Goal: Transaction & Acquisition: Purchase product/service

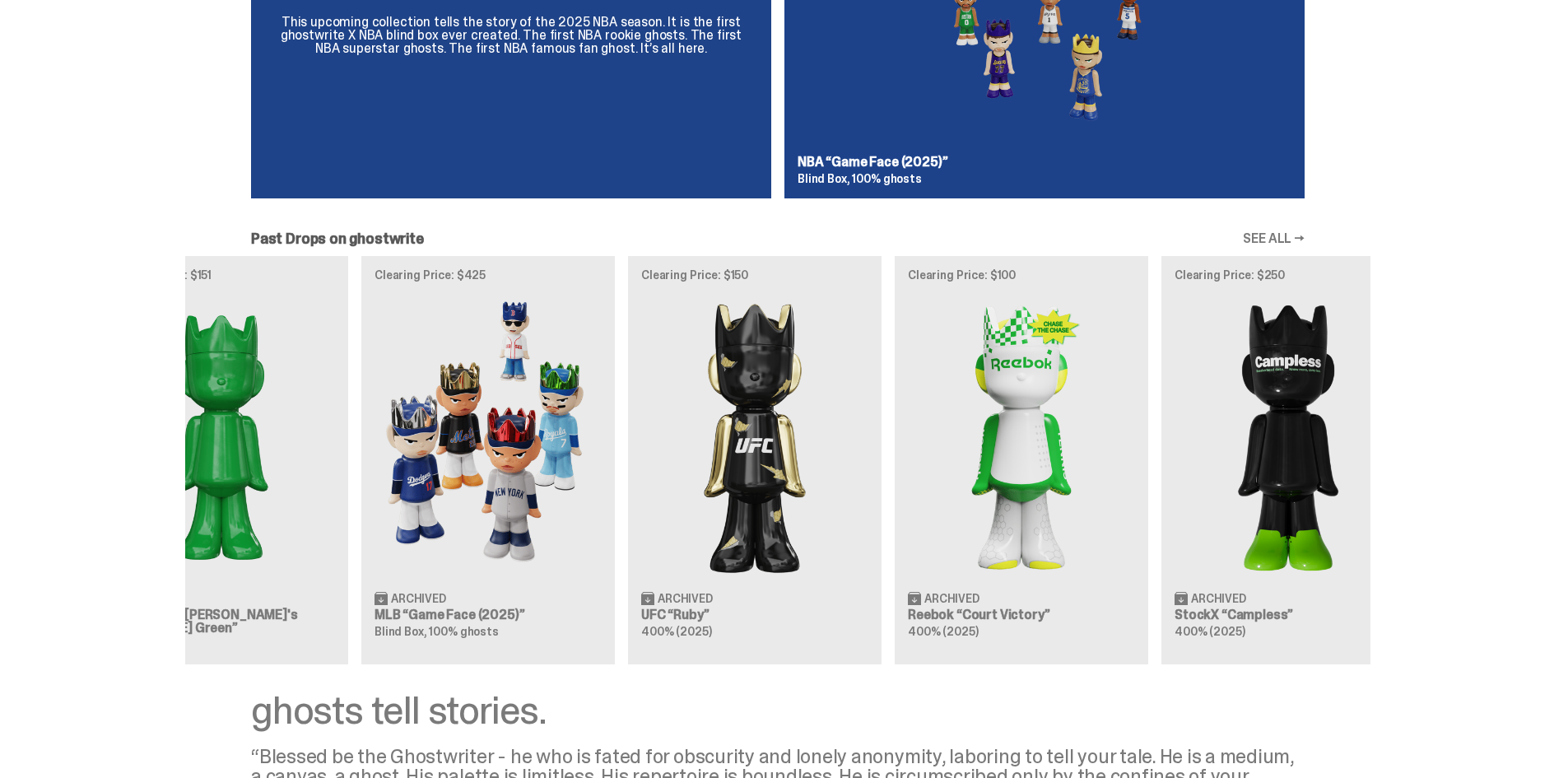
scroll to position [0, 533]
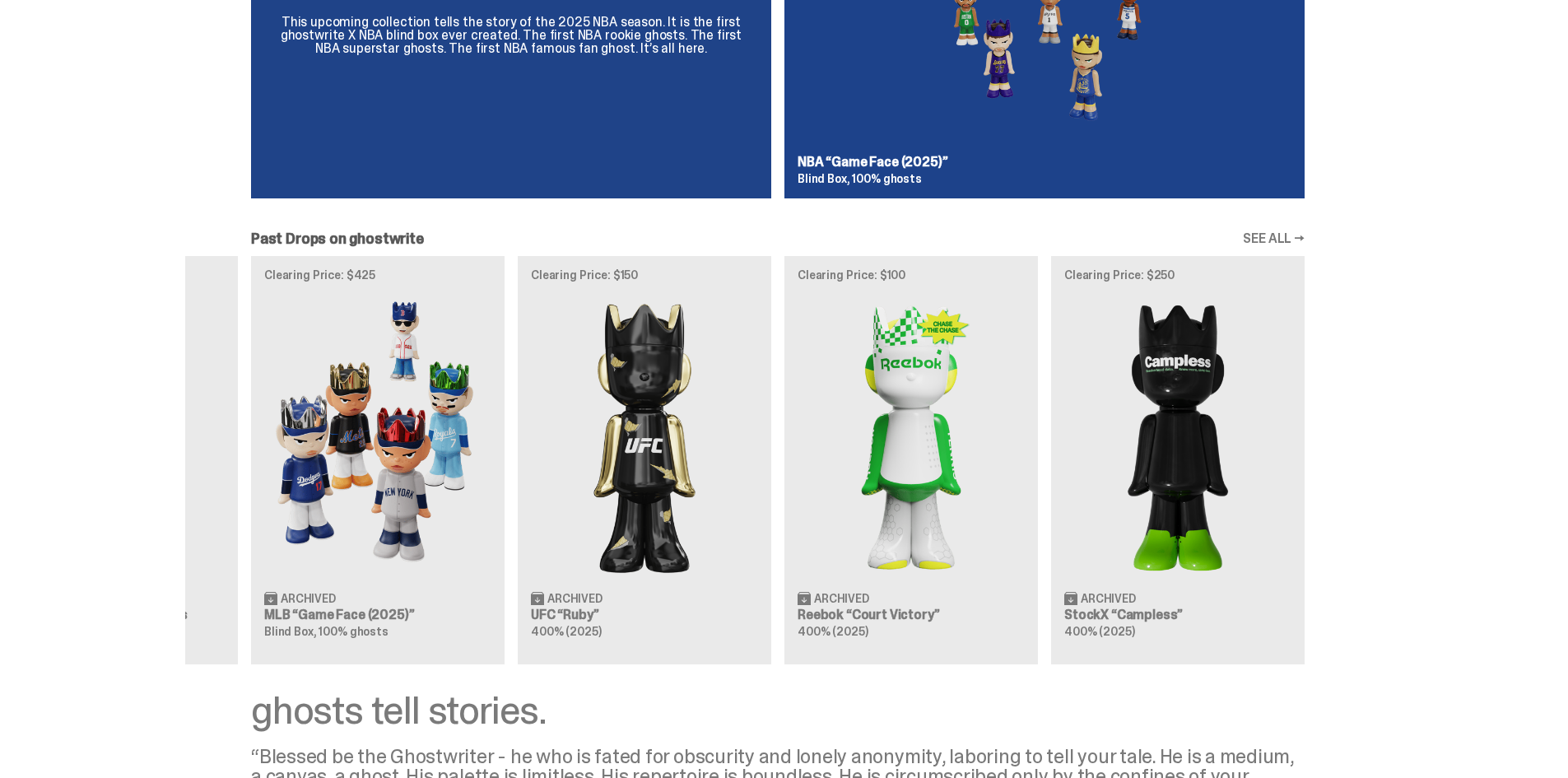
click at [631, 520] on div "Clearing Price: $356 Archived ghostwrite “Two” 400% (2025) Clearing Price: $151…" at bounding box center [778, 460] width 1185 height 408
click at [534, 433] on div "Clearing Price: $356 Archived ghostwrite “Two” 400% (2025) Clearing Price: $151…" at bounding box center [778, 460] width 1185 height 408
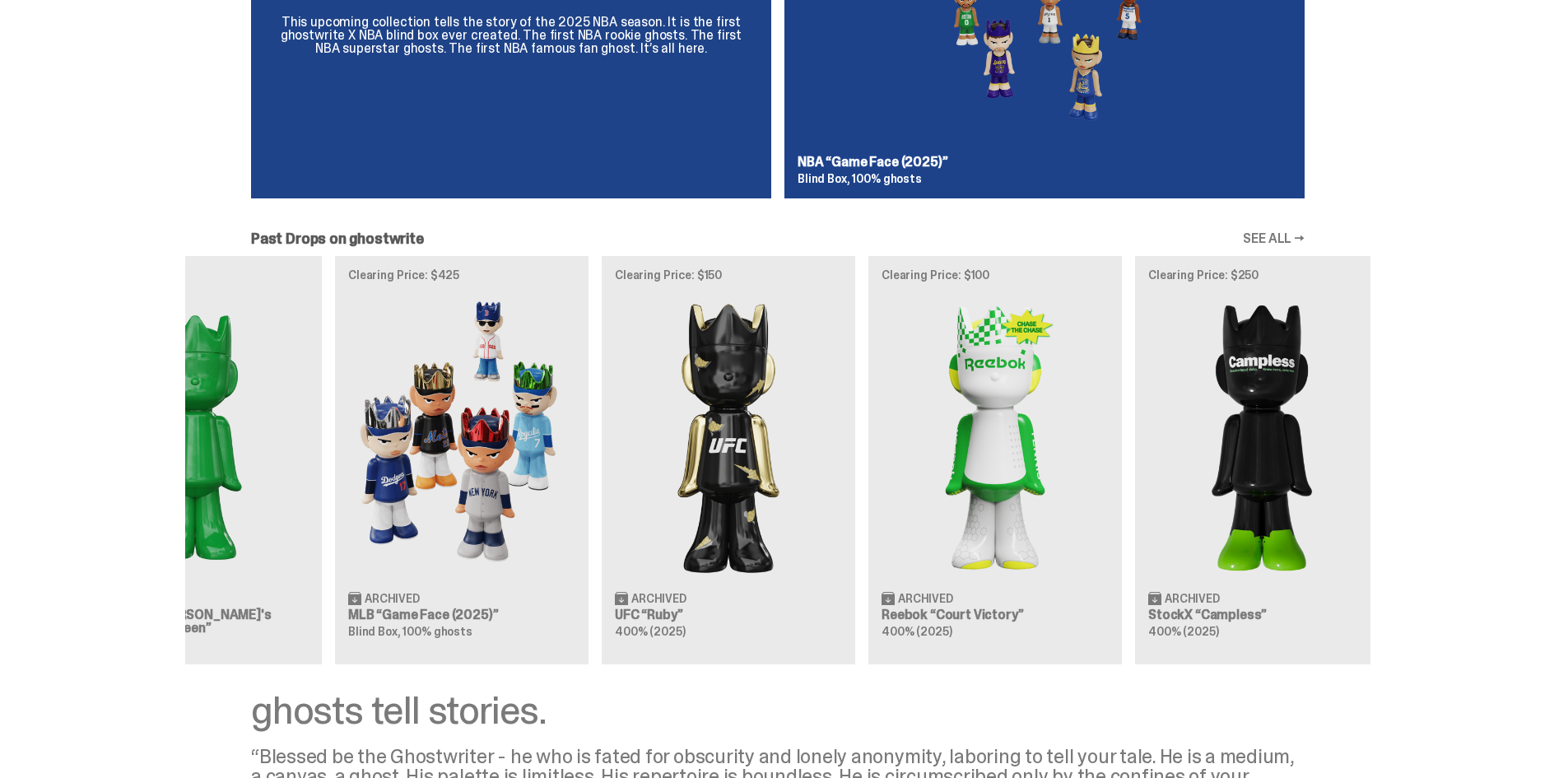
scroll to position [0, 0]
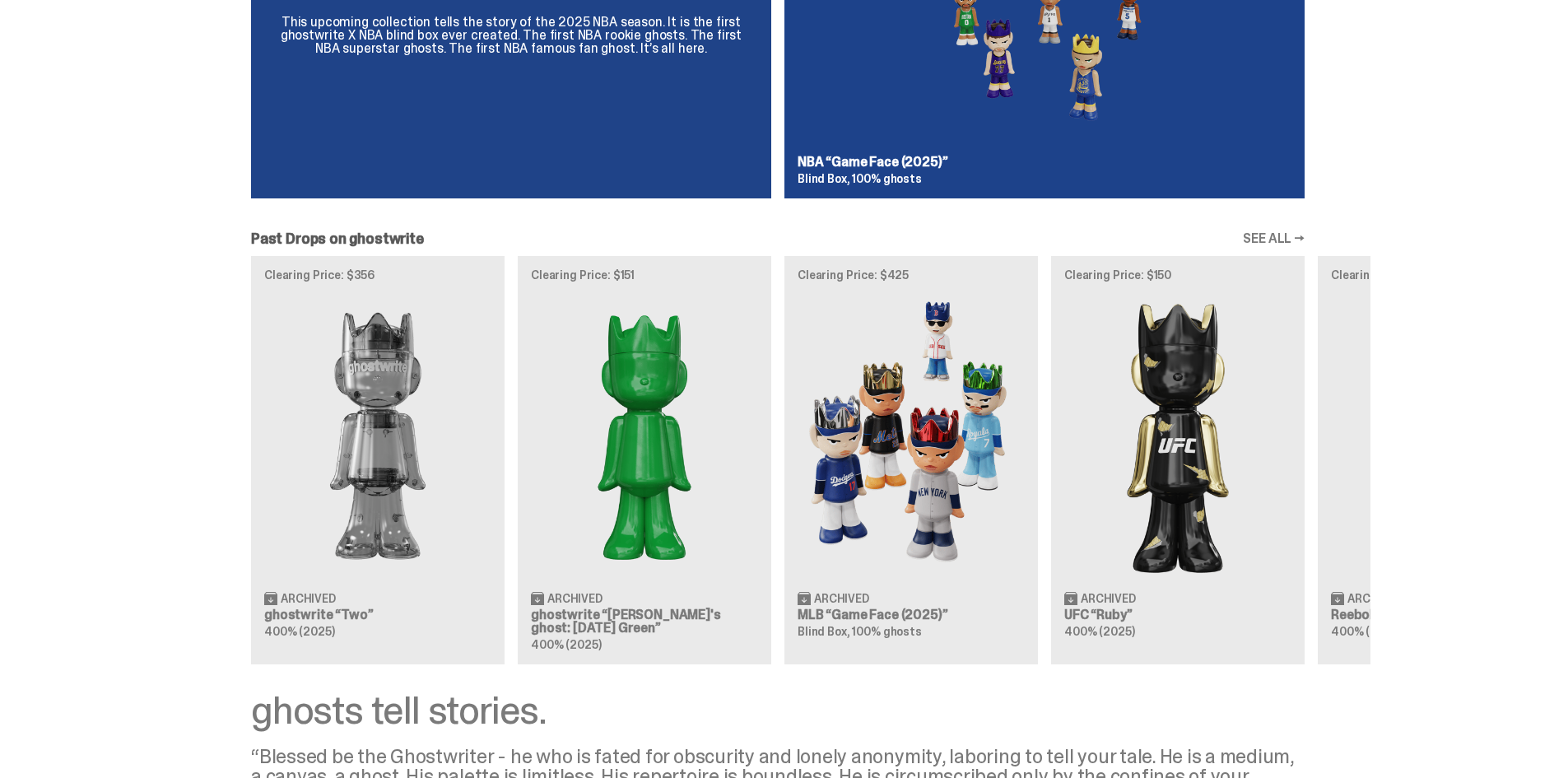
click at [1336, 446] on div "Clearing Price: $356 Archived ghostwrite “Two” 400% (2025) Clearing Price: $151…" at bounding box center [778, 460] width 1185 height 408
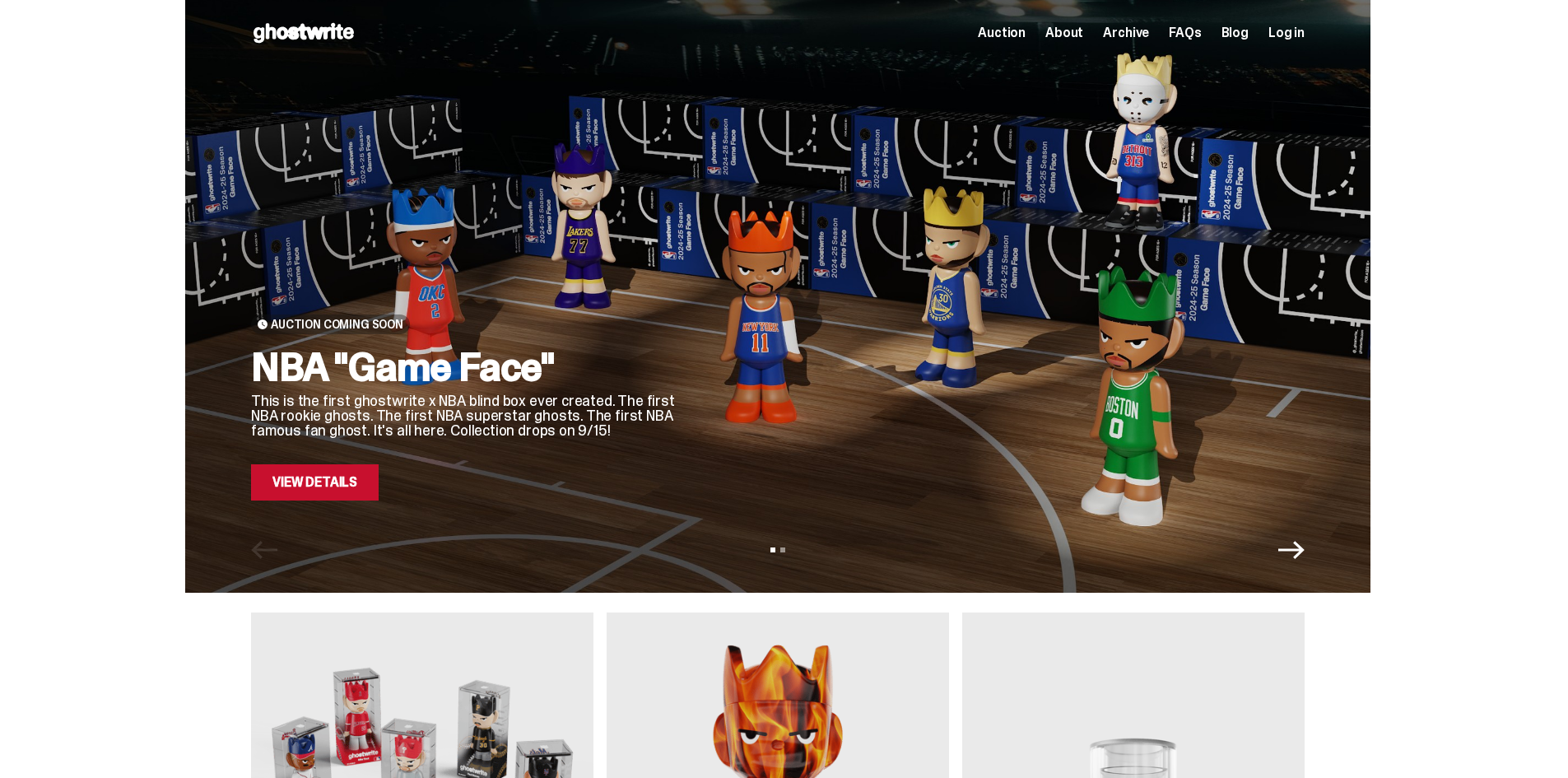
drag, startPoint x: 1528, startPoint y: 569, endPoint x: 838, endPoint y: 114, distance: 826.5
click at [1083, 36] on span "About" at bounding box center [1064, 33] width 38 height 13
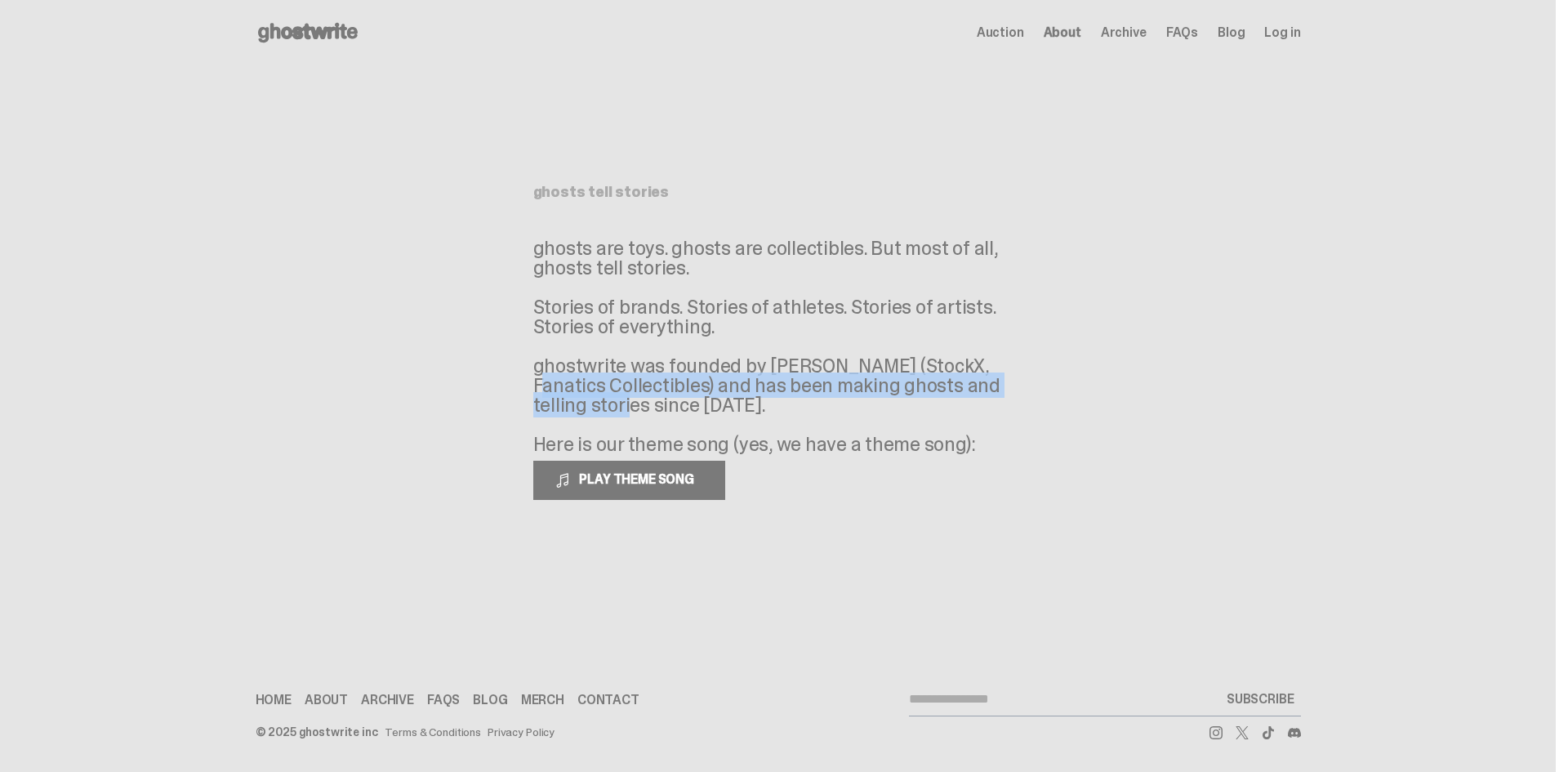
drag, startPoint x: 952, startPoint y: 385, endPoint x: 877, endPoint y: 360, distance: 79.1
click at [877, 360] on p "ghosts are toys. ghosts are collectibles. But most of all, ghosts tell stories.…" at bounding box center [778, 346] width 490 height 216
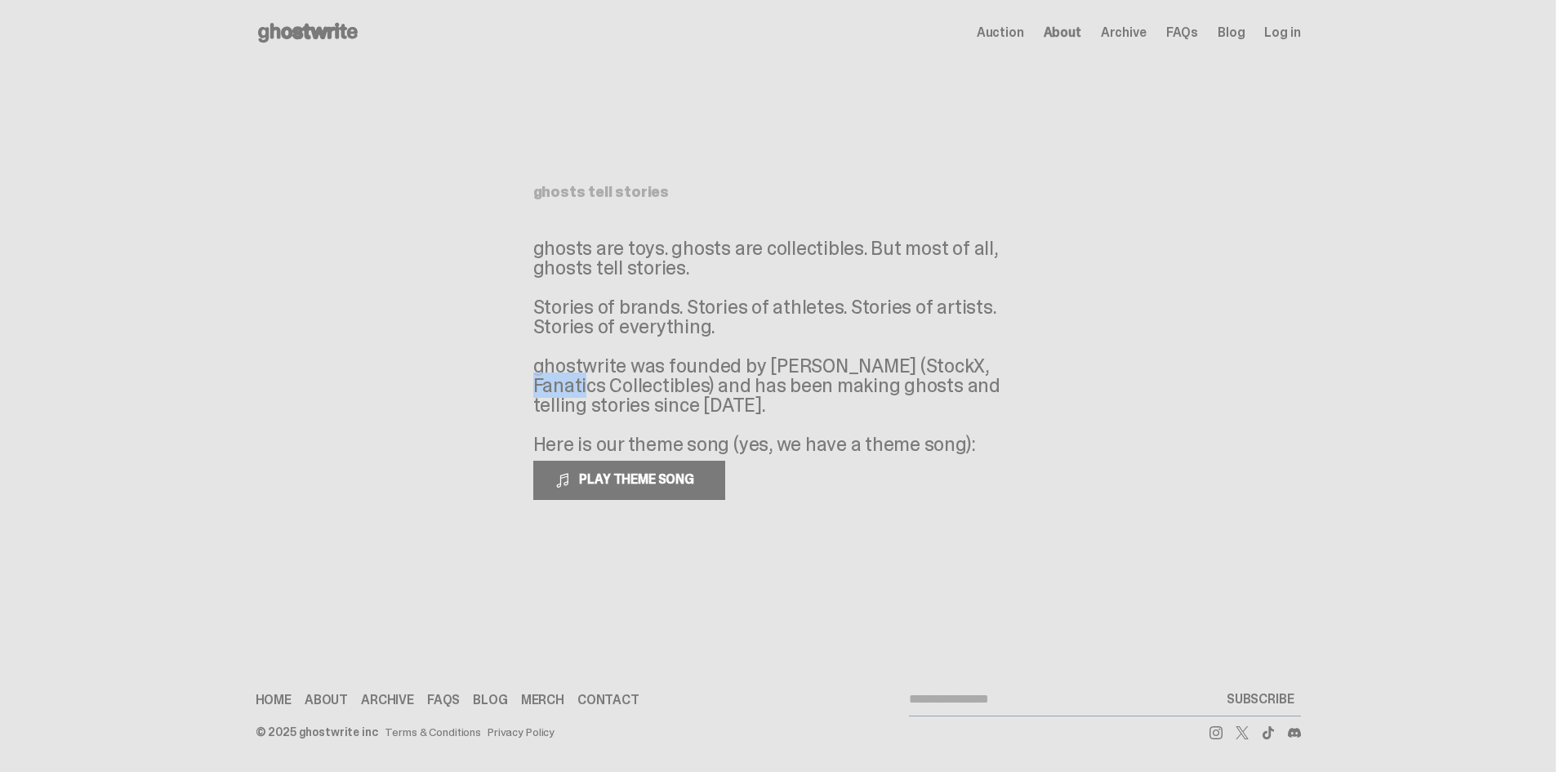
click at [877, 360] on p "ghosts are toys. ghosts are collectibles. But most of all, ghosts tell stories.…" at bounding box center [778, 346] width 490 height 216
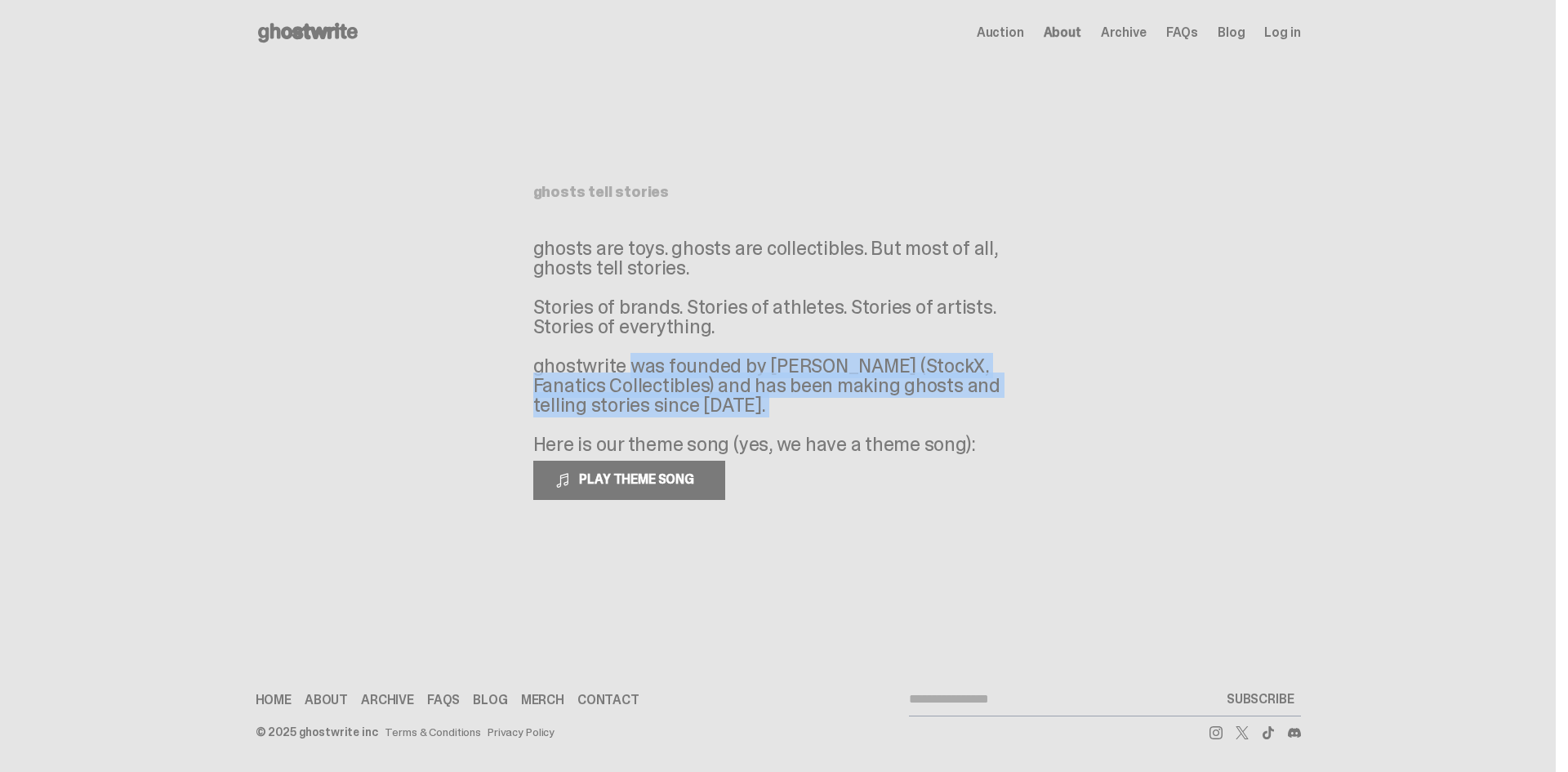
click at [877, 360] on p "ghosts are toys. ghosts are collectibles. But most of all, ghosts tell stories.…" at bounding box center [778, 346] width 490 height 216
click at [748, 357] on p "ghosts are toys. ghosts are collectibles. But most of all, ghosts tell stories.…" at bounding box center [778, 346] width 490 height 216
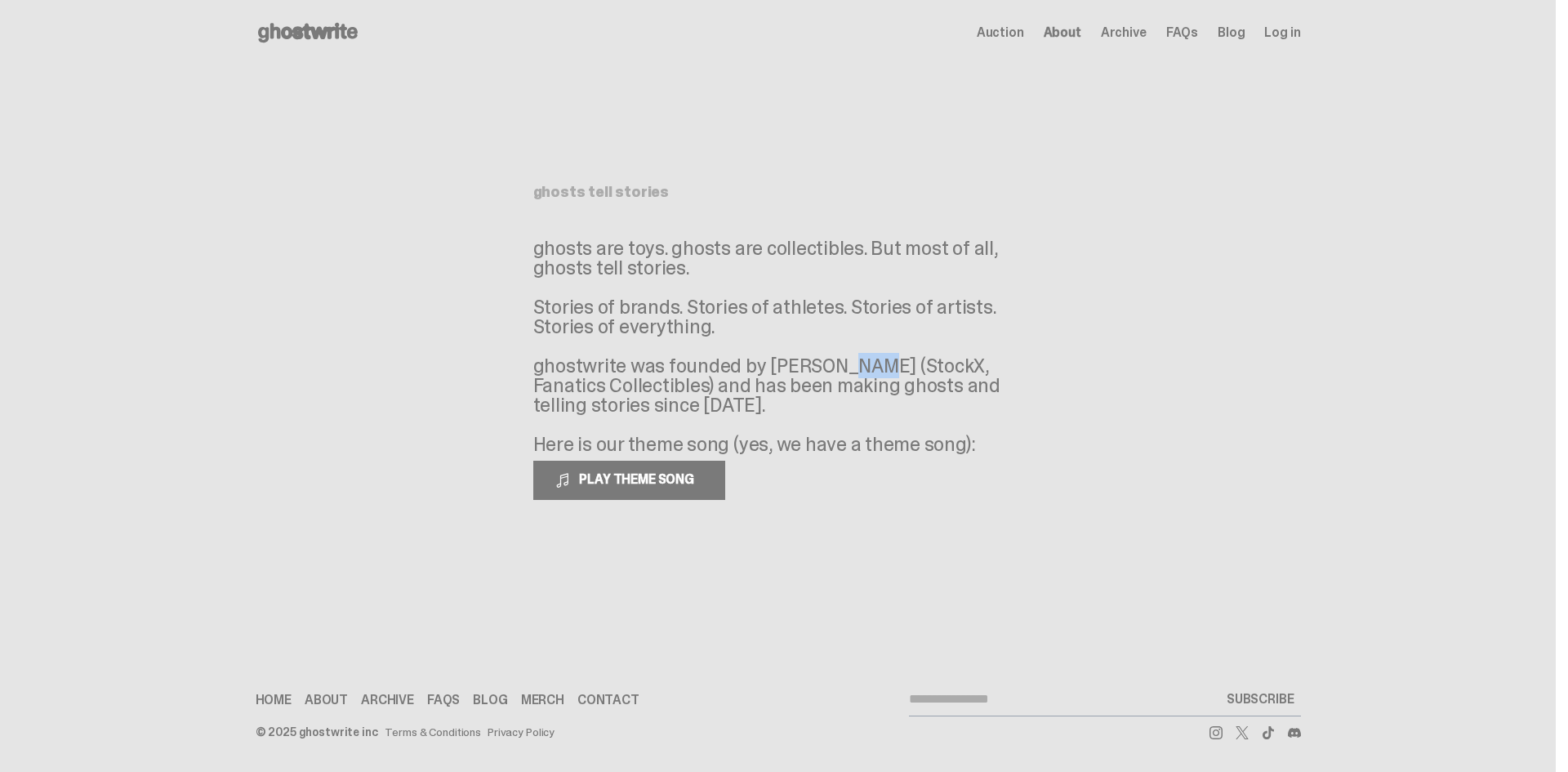
click at [748, 357] on p "ghosts are toys. ghosts are collectibles. But most of all, ghosts tell stories.…" at bounding box center [778, 346] width 490 height 216
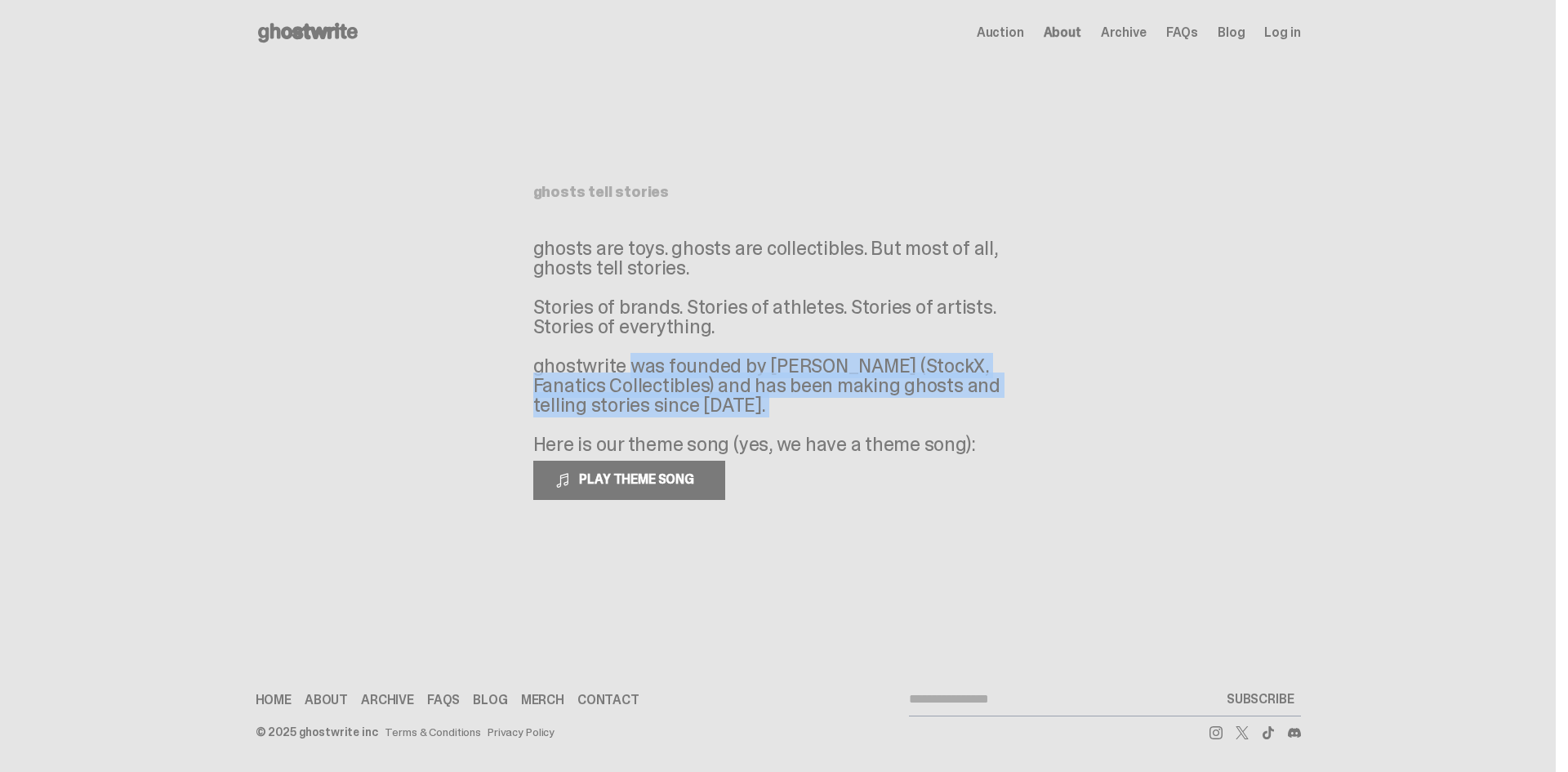
click at [748, 357] on p "ghosts are toys. ghosts are collectibles. But most of all, ghosts tell stories.…" at bounding box center [778, 346] width 490 height 216
click at [845, 355] on p "ghosts are toys. ghosts are collectibles. But most of all, ghosts tell stories.…" at bounding box center [778, 346] width 490 height 216
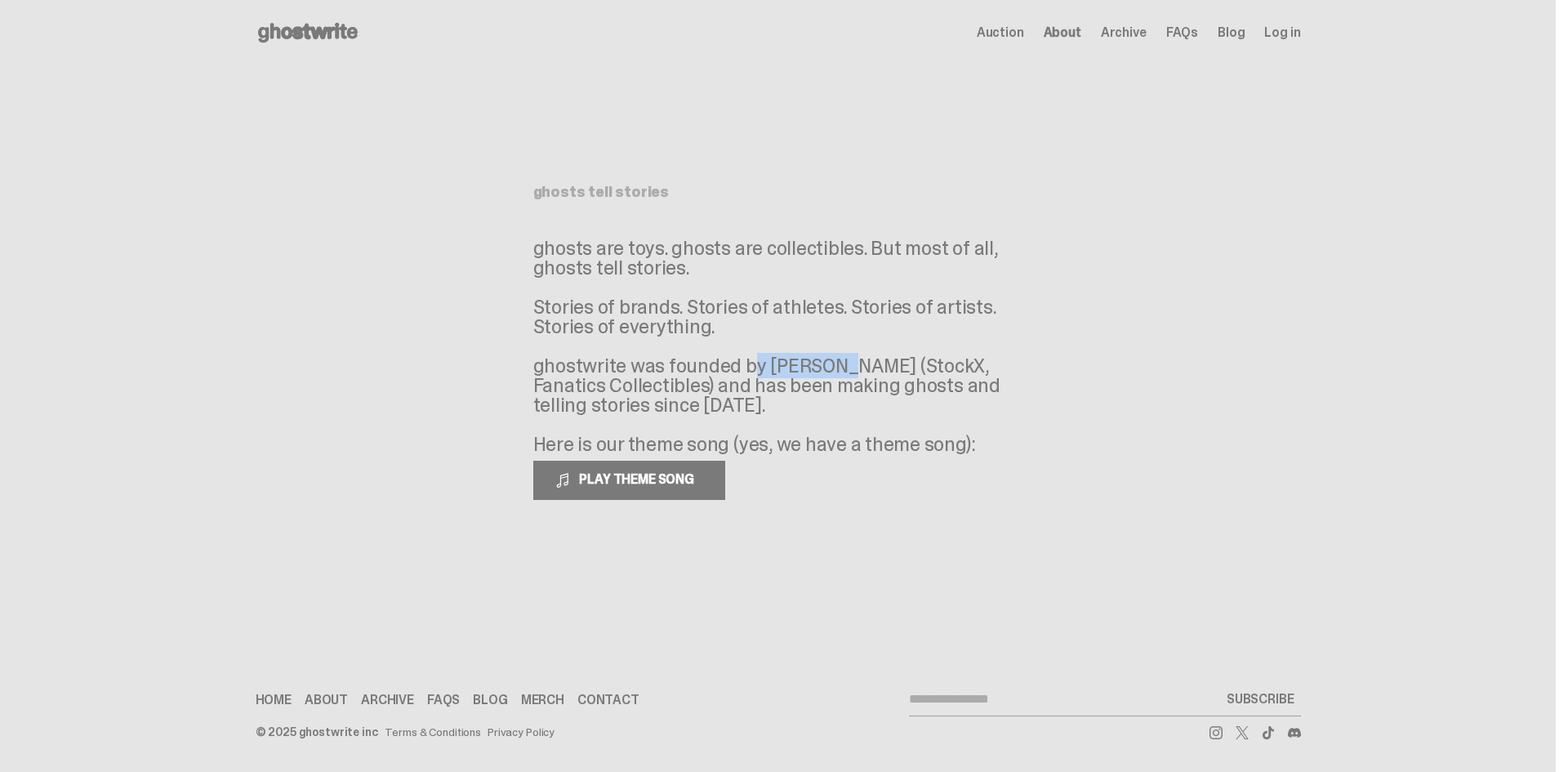
drag, startPoint x: 649, startPoint y: 358, endPoint x: 740, endPoint y: 360, distance: 91.0
click at [740, 360] on p "ghosts are toys. ghosts are collectibles. But most of all, ghosts tell stories.…" at bounding box center [778, 346] width 490 height 216
click at [653, 467] on button "PLAY THEME SONG" at bounding box center [629, 480] width 192 height 39
click at [605, 473] on span "PAUSE THEME SONG" at bounding box center [637, 479] width 129 height 17
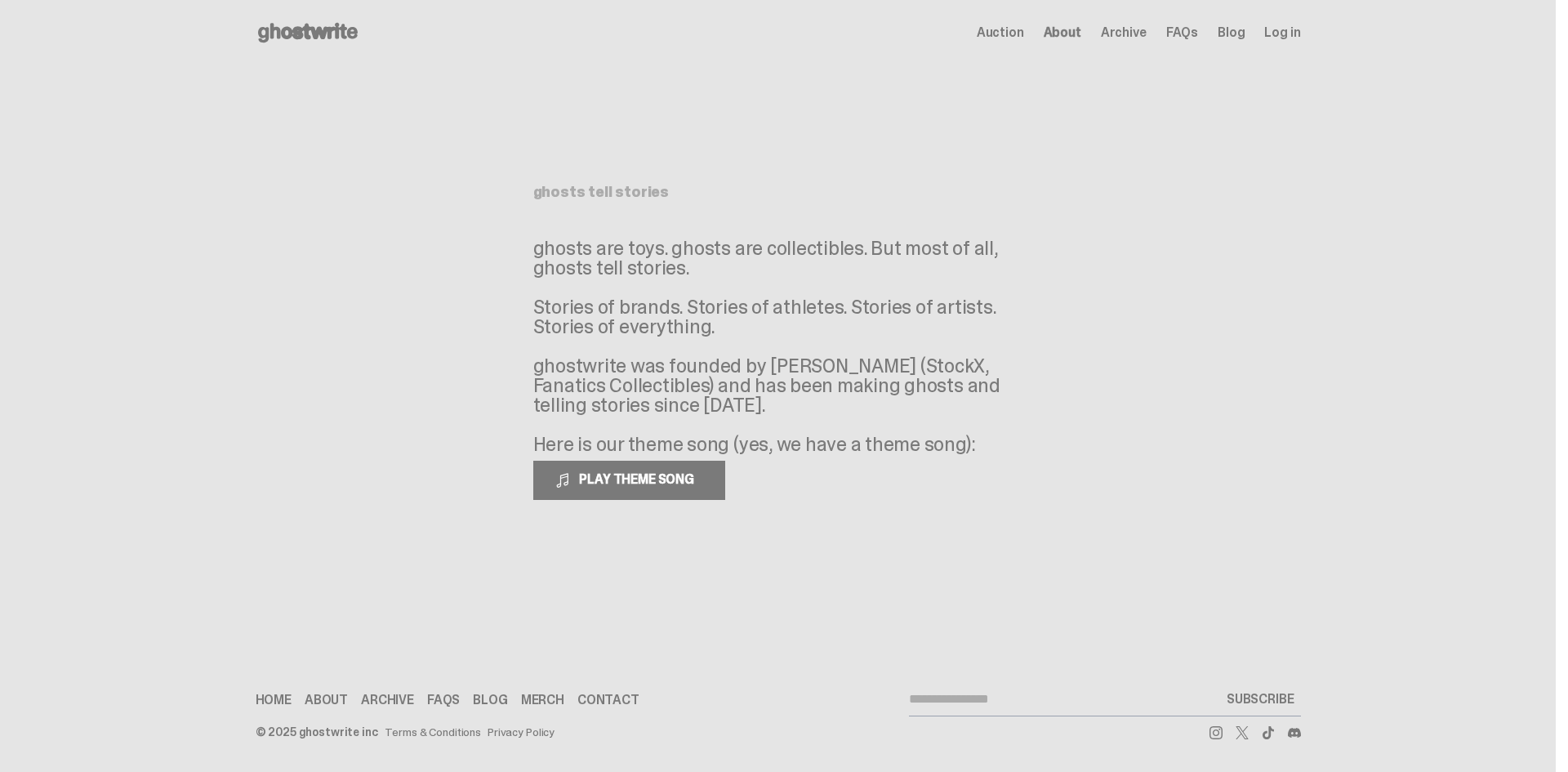
click at [280, 21] on icon at bounding box center [307, 33] width 105 height 26
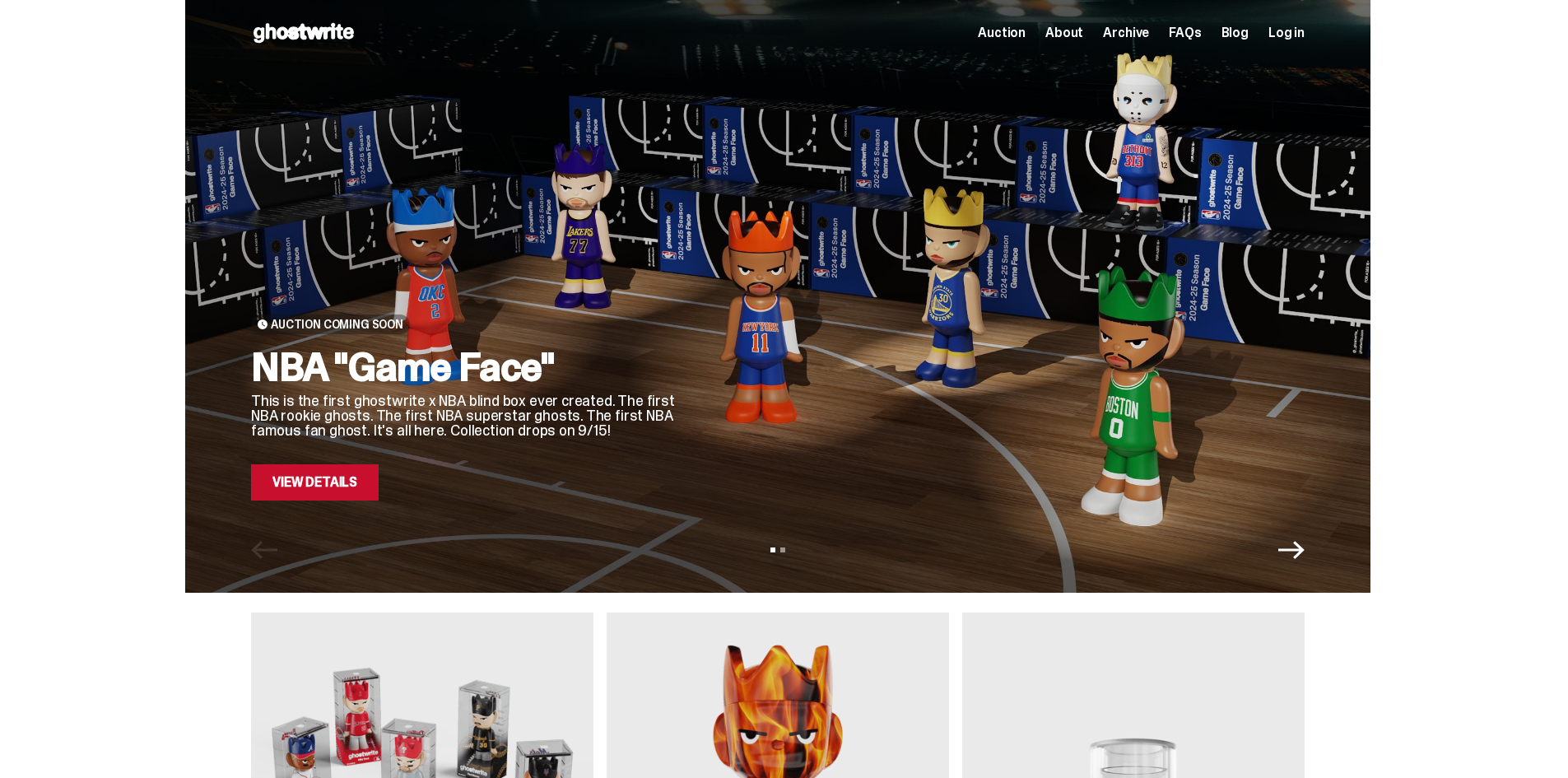
drag, startPoint x: 1398, startPoint y: 574, endPoint x: 1307, endPoint y: 105, distance: 477.7
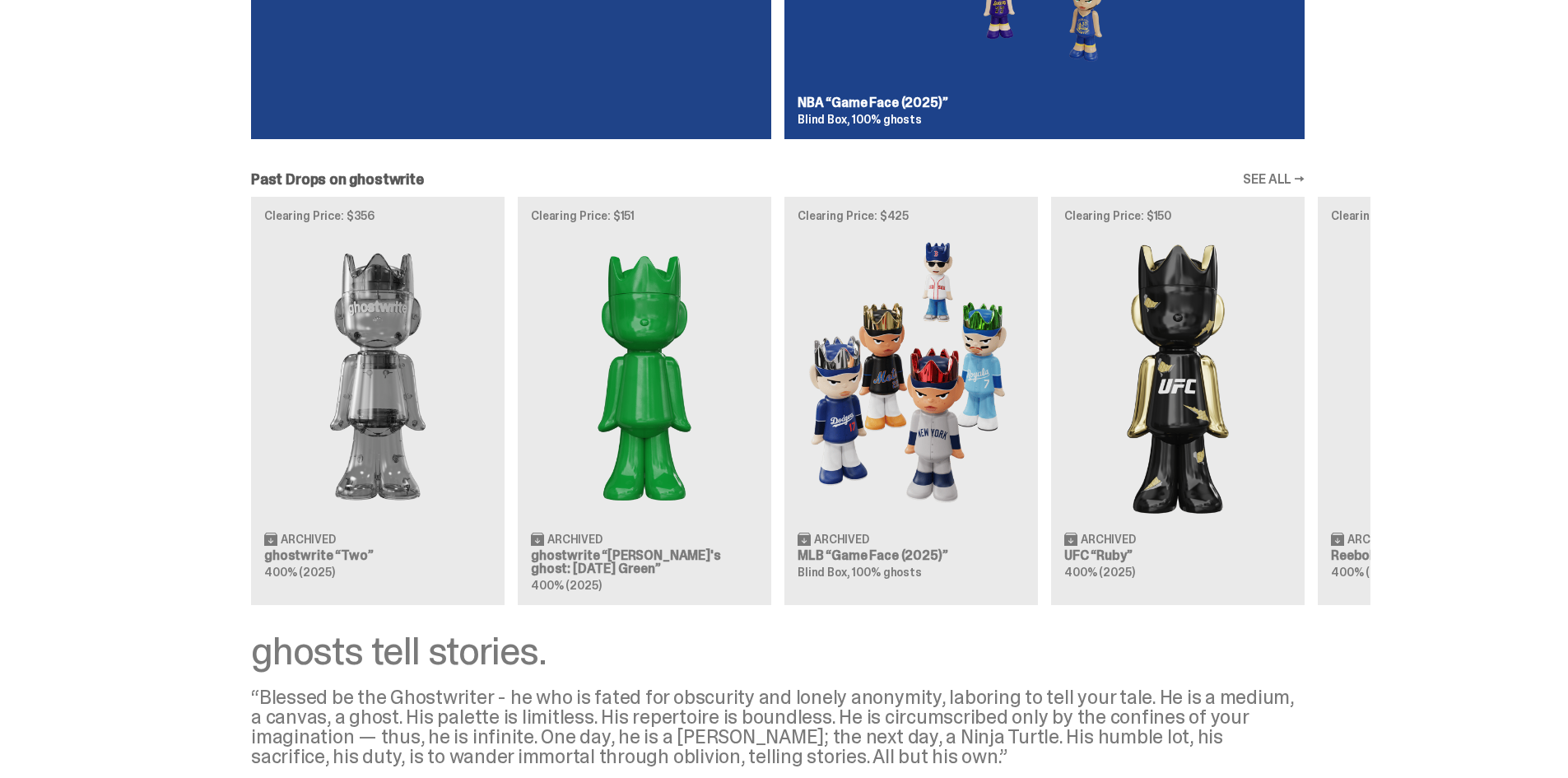
scroll to position [1399, 0]
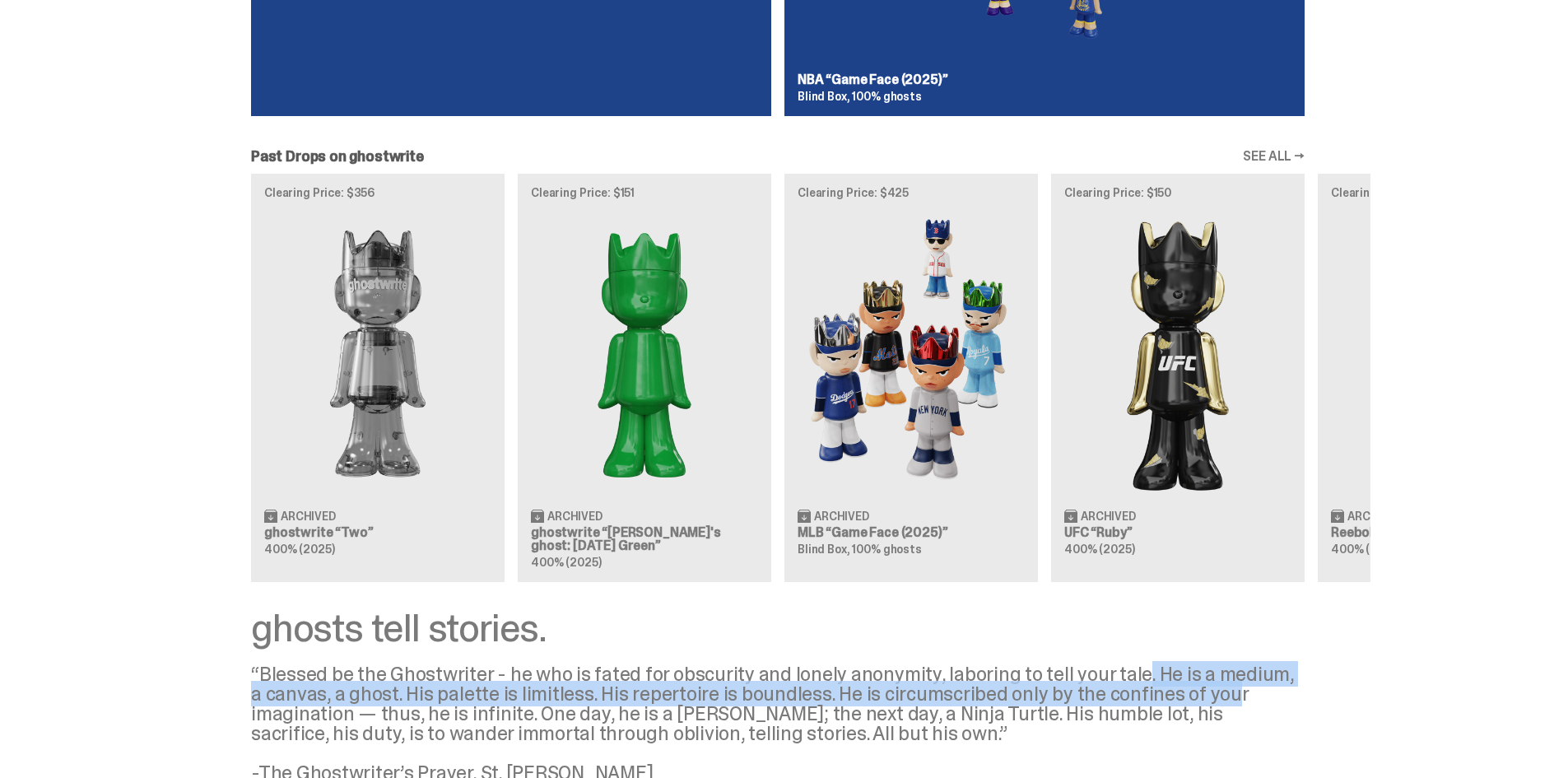
drag, startPoint x: 1131, startPoint y: 675, endPoint x: 1218, endPoint y: 689, distance: 88.1
click at [1218, 689] on div "“Blessed be the Ghostwriter - he who is fated for obscurity and lonely anonymit…" at bounding box center [778, 723] width 1053 height 119
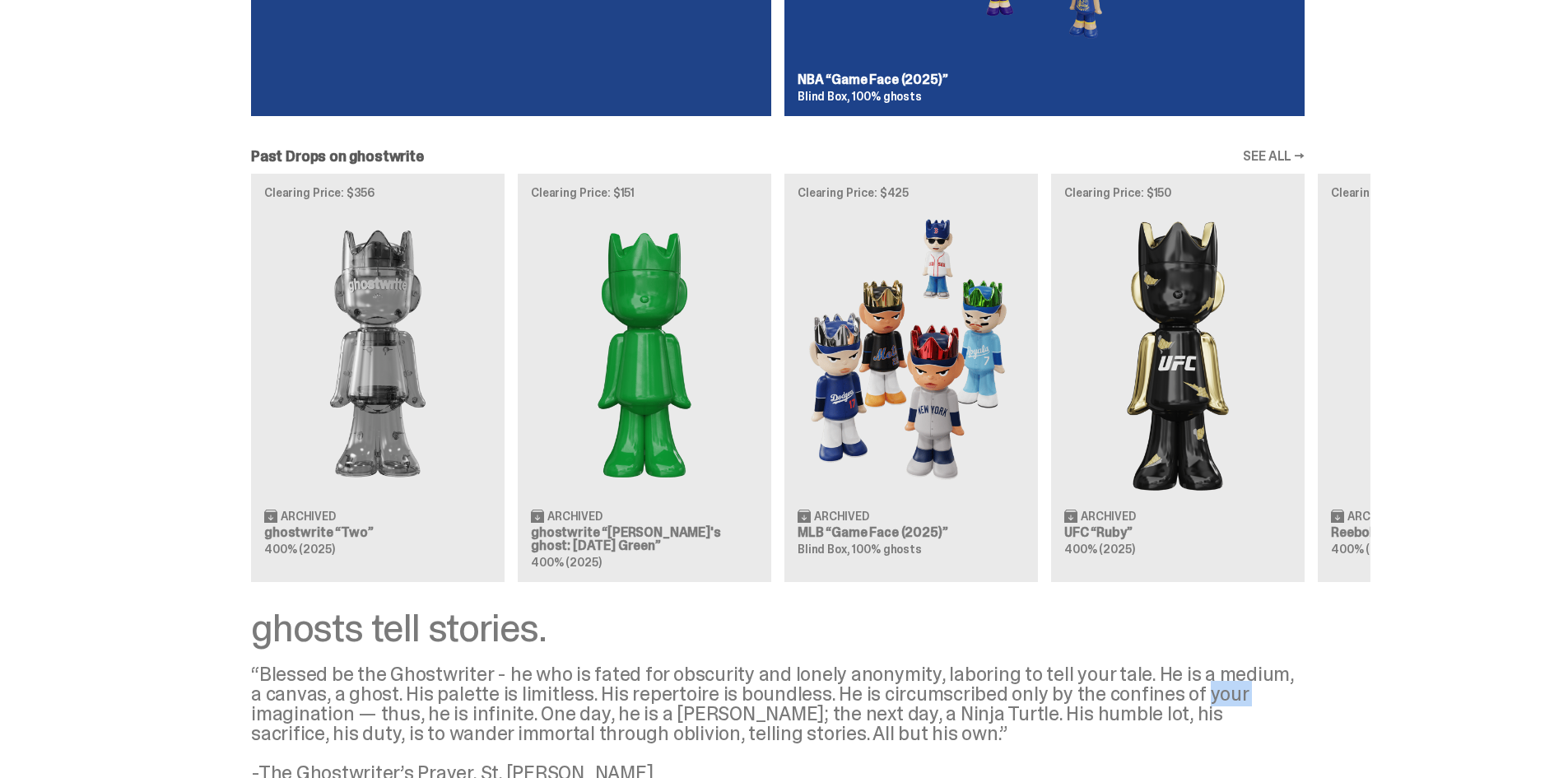
click at [1218, 689] on div "“Blessed be the Ghostwriter - he who is fated for obscurity and lonely anonymit…" at bounding box center [778, 723] width 1053 height 119
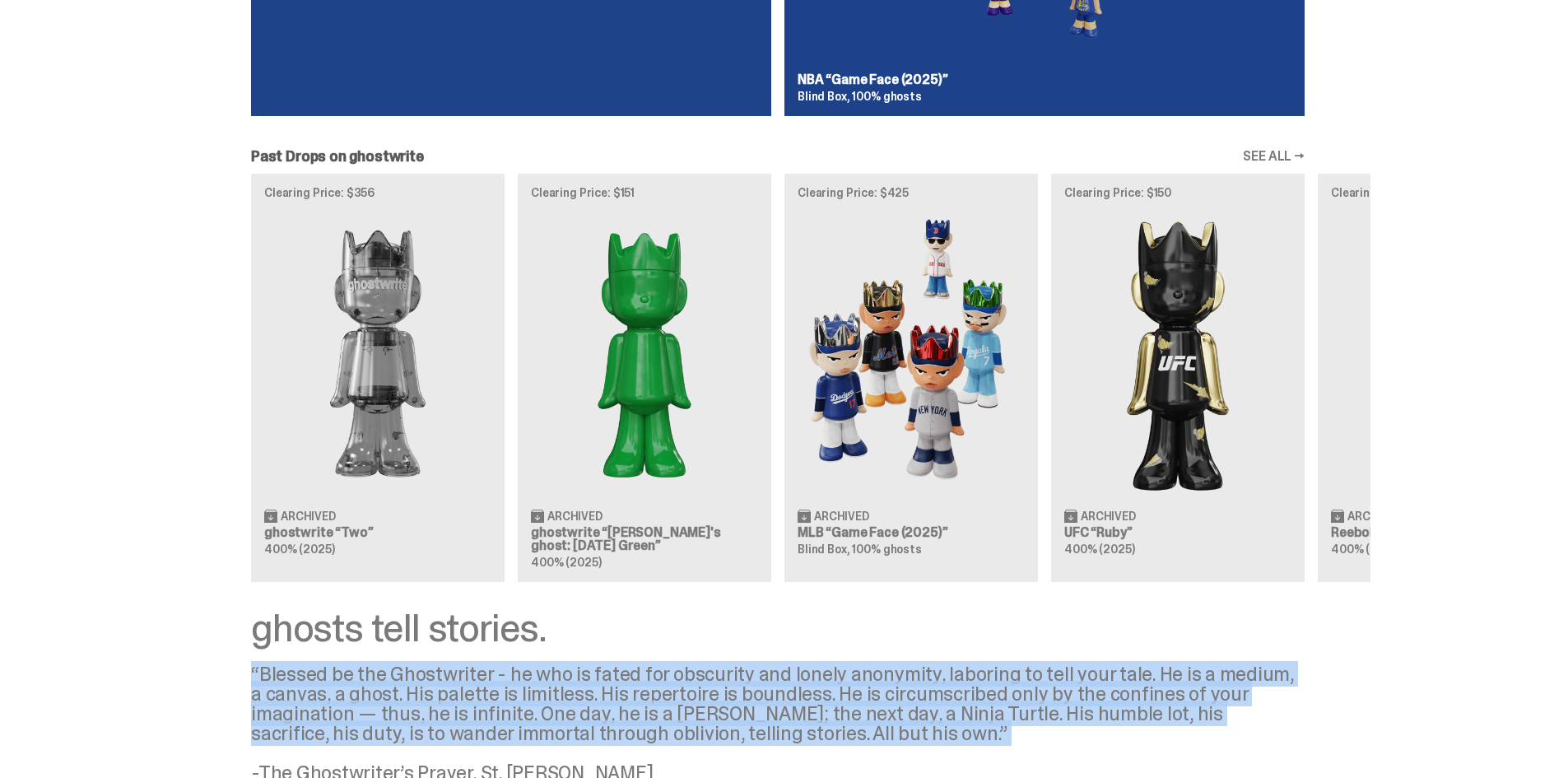
click at [1218, 689] on div "“Blessed be the Ghostwriter - he who is fated for obscurity and lonely anonymit…" at bounding box center [778, 723] width 1053 height 119
click at [1149, 694] on div "“Blessed be the Ghostwriter - he who is fated for obscurity and lonely anonymit…" at bounding box center [778, 723] width 1053 height 119
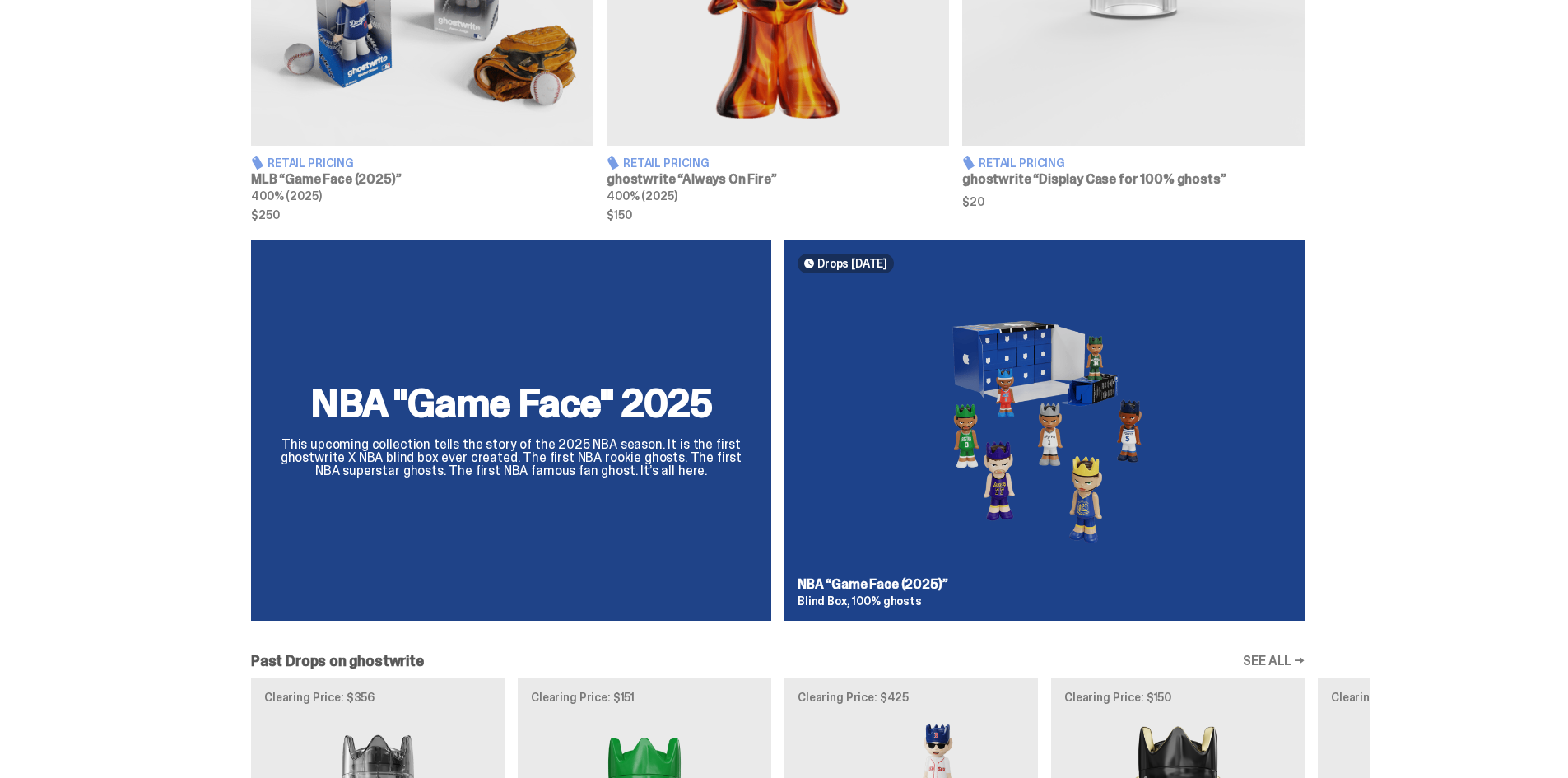
scroll to position [0, 0]
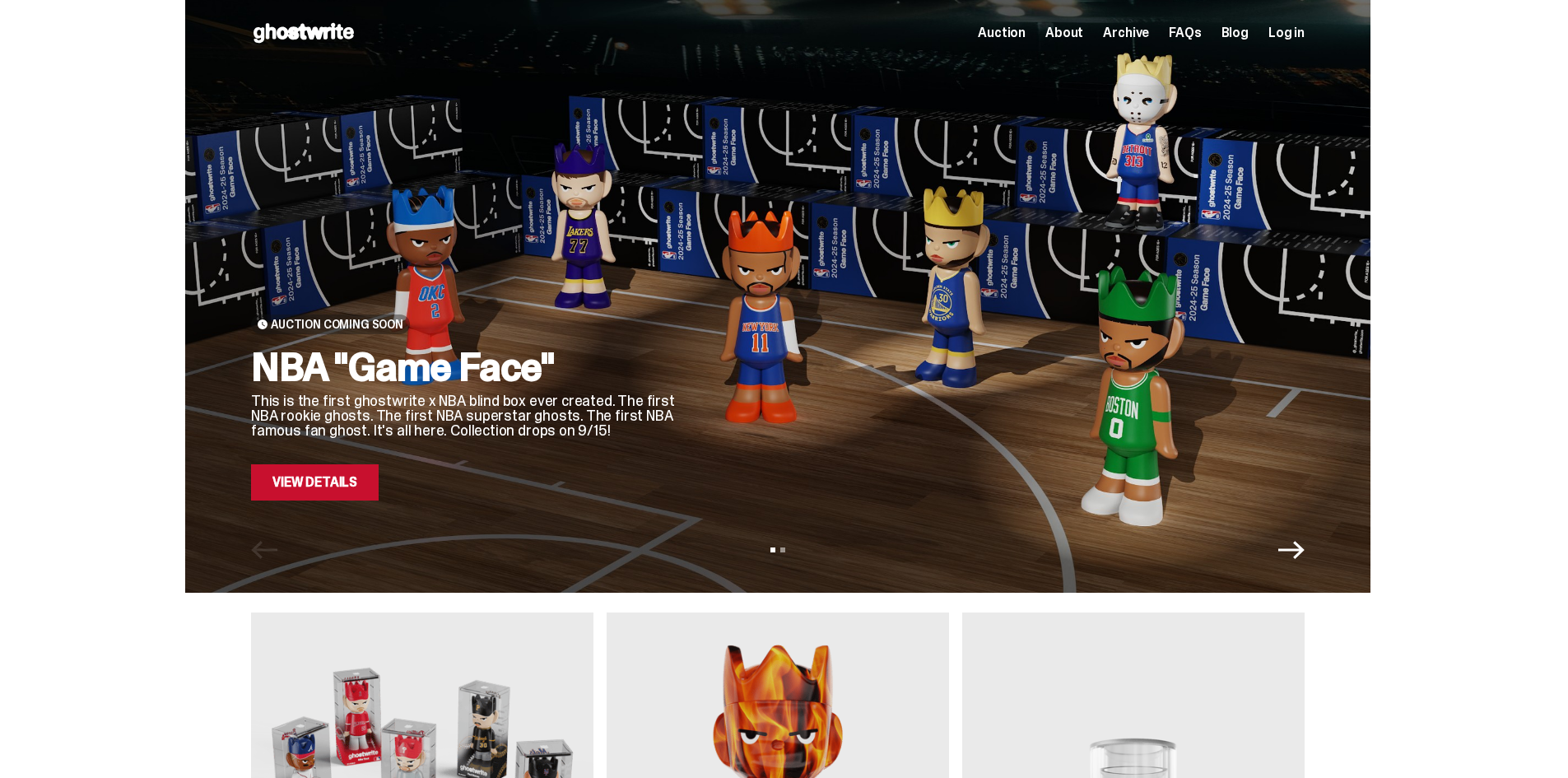
drag, startPoint x: 1415, startPoint y: 659, endPoint x: 1345, endPoint y: 277, distance: 388.4
click at [785, 549] on button "View slide 2" at bounding box center [782, 549] width 5 height 5
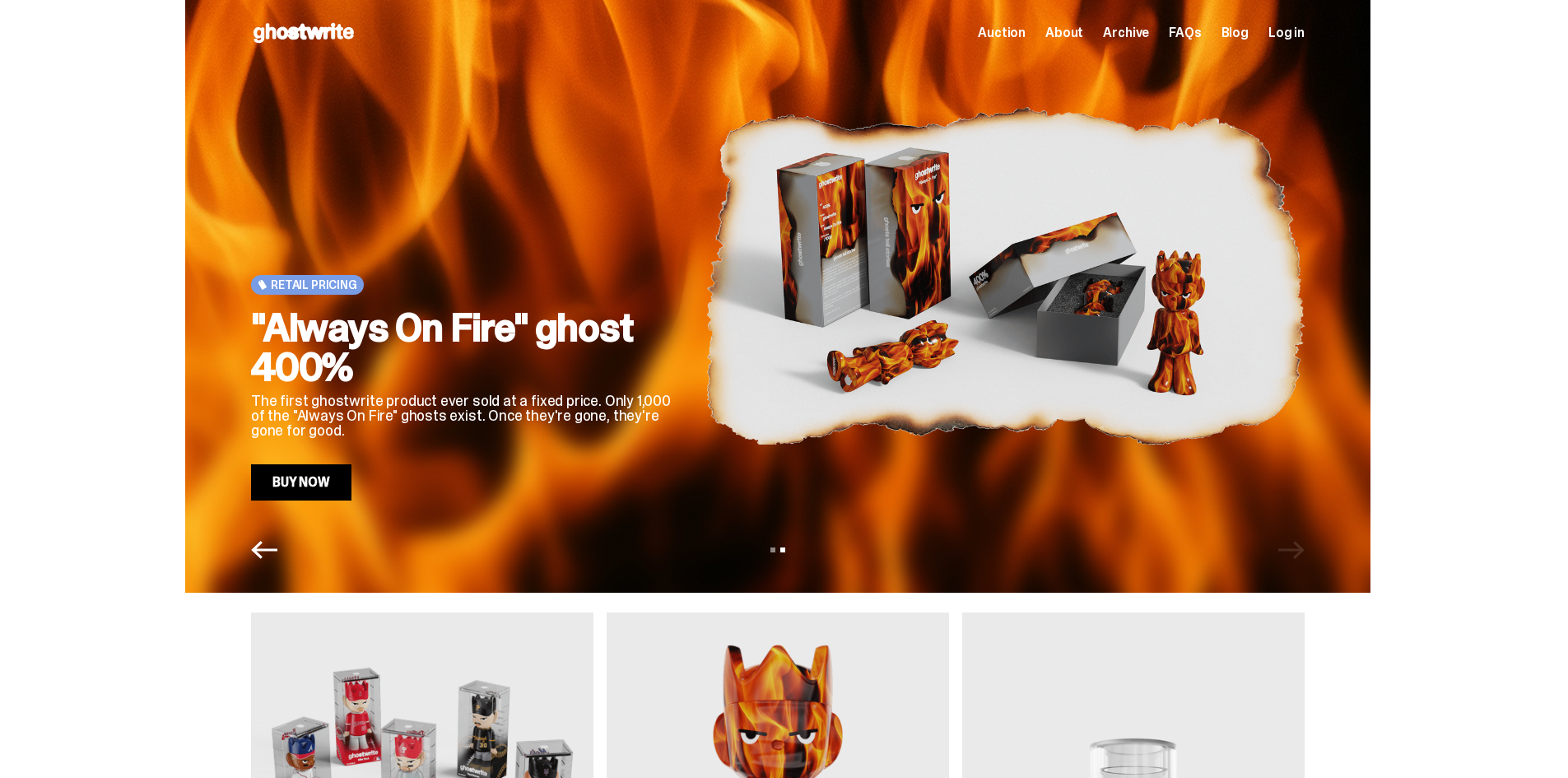
click at [1459, 325] on div "Auction Coming Soon NBA "Game Face" This is the first ghostwrite x NBA blind bo…" at bounding box center [777, 296] width 1555 height 592
drag, startPoint x: 1476, startPoint y: 674, endPoint x: 1187, endPoint y: 142, distance: 605.4
click at [1066, 29] on span "About" at bounding box center [1064, 33] width 38 height 13
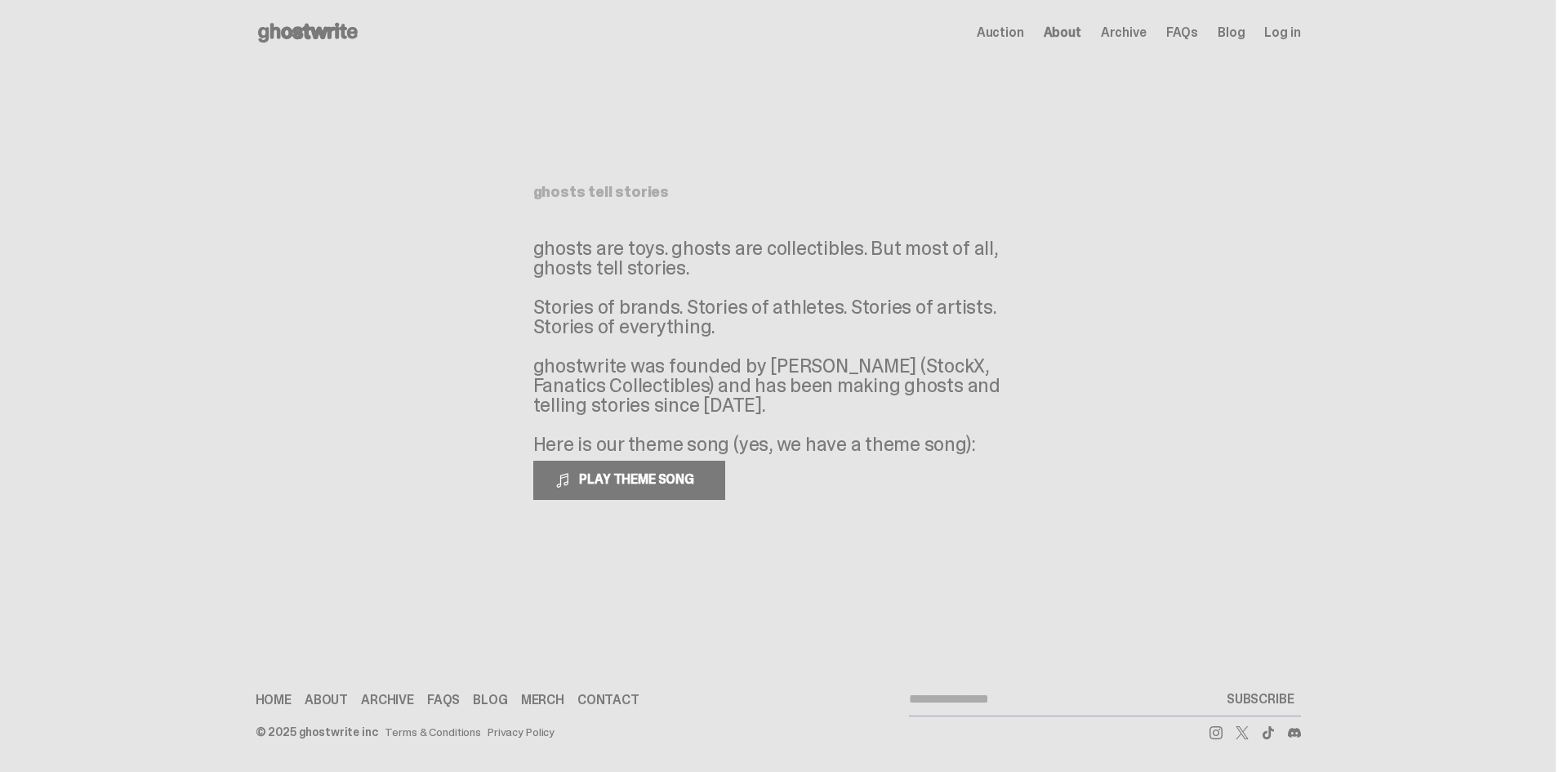
click at [1111, 193] on main "Something went wrong! Hang in there while we get back on track ghosts tell stor…" at bounding box center [777, 329] width 1556 height 527
click at [1206, 279] on main "Something went wrong! Hang in there while we get back on track ghosts tell stor…" at bounding box center [777, 329] width 1556 height 527
click at [1069, 35] on span "About" at bounding box center [1062, 33] width 37 height 13
click at [324, 33] on use at bounding box center [307, 32] width 100 height 20
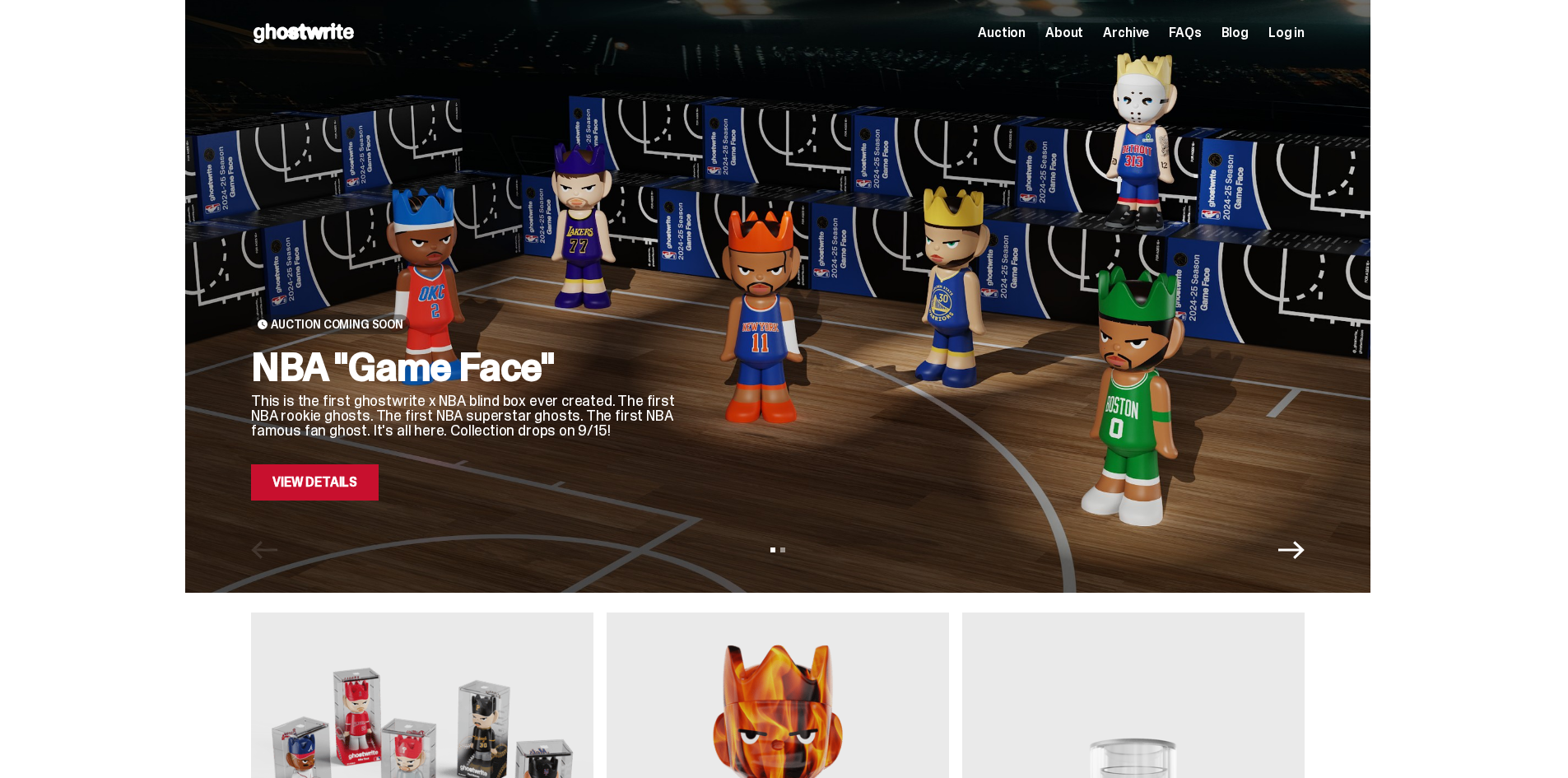
click at [1396, 394] on div "Auction Coming Soon NBA "Game Face" This is the first ghostwrite x NBA blind bo…" at bounding box center [777, 296] width 1555 height 592
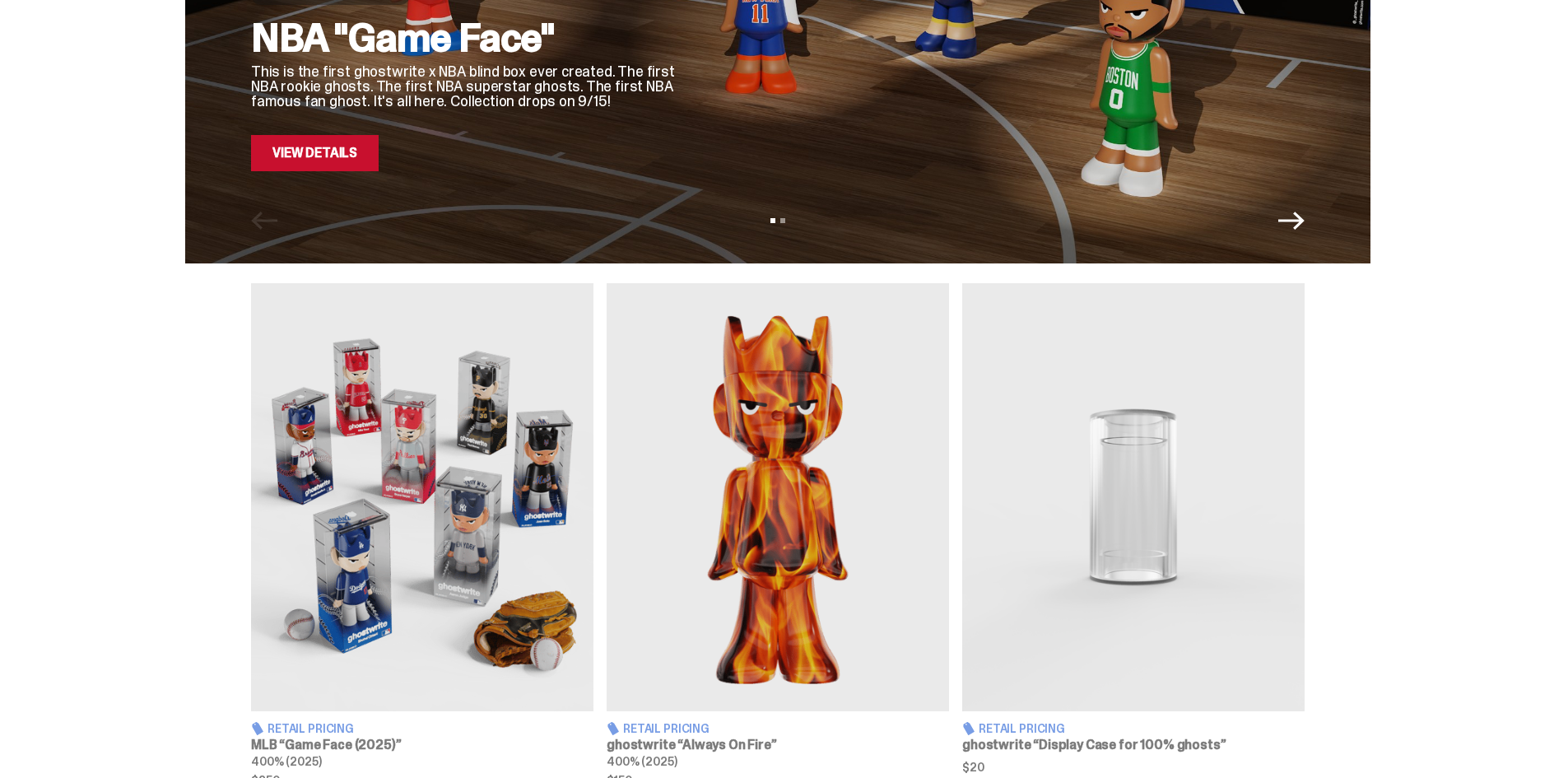
scroll to position [412, 0]
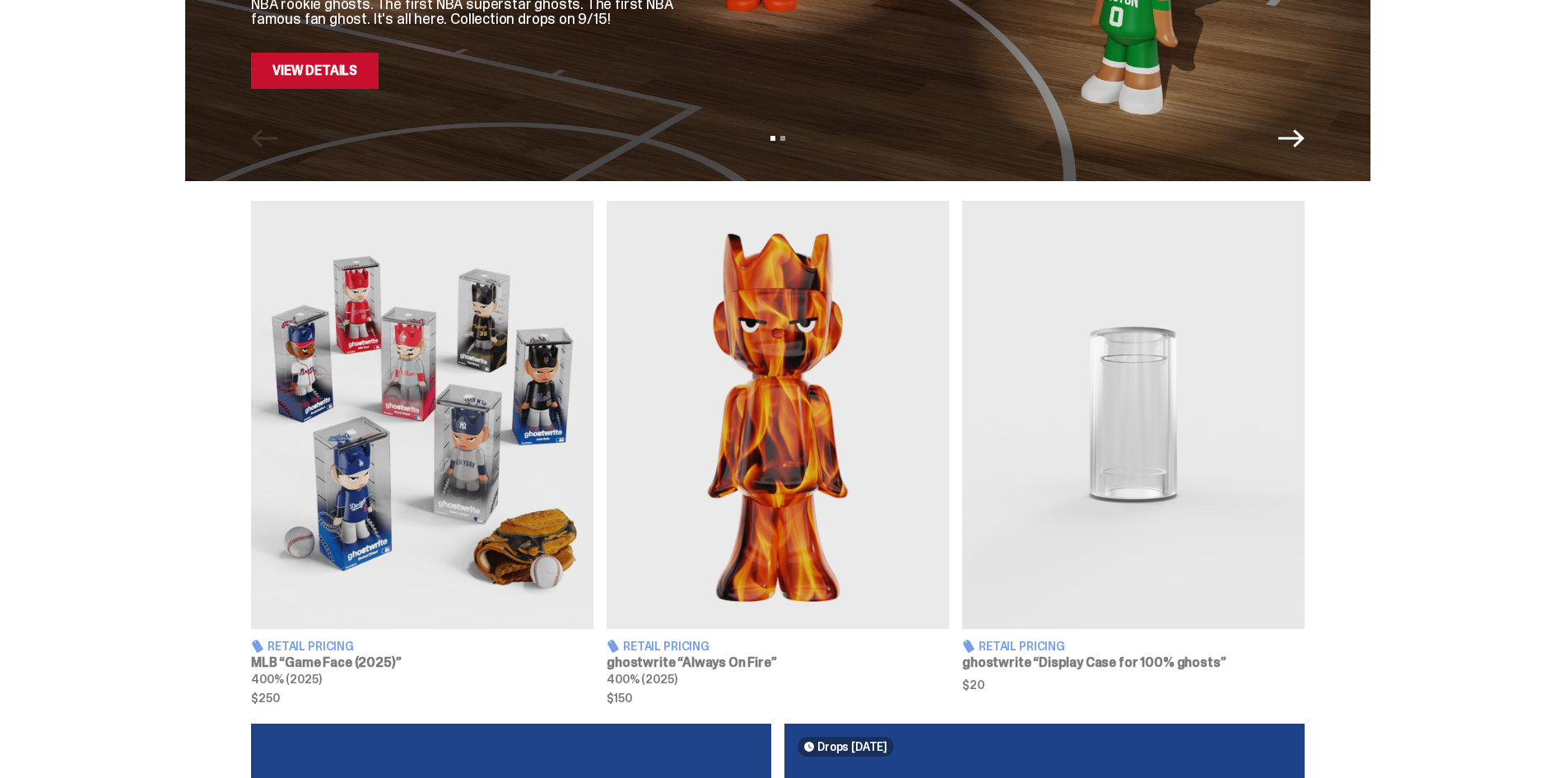
click at [344, 538] on img at bounding box center [422, 414] width 342 height 428
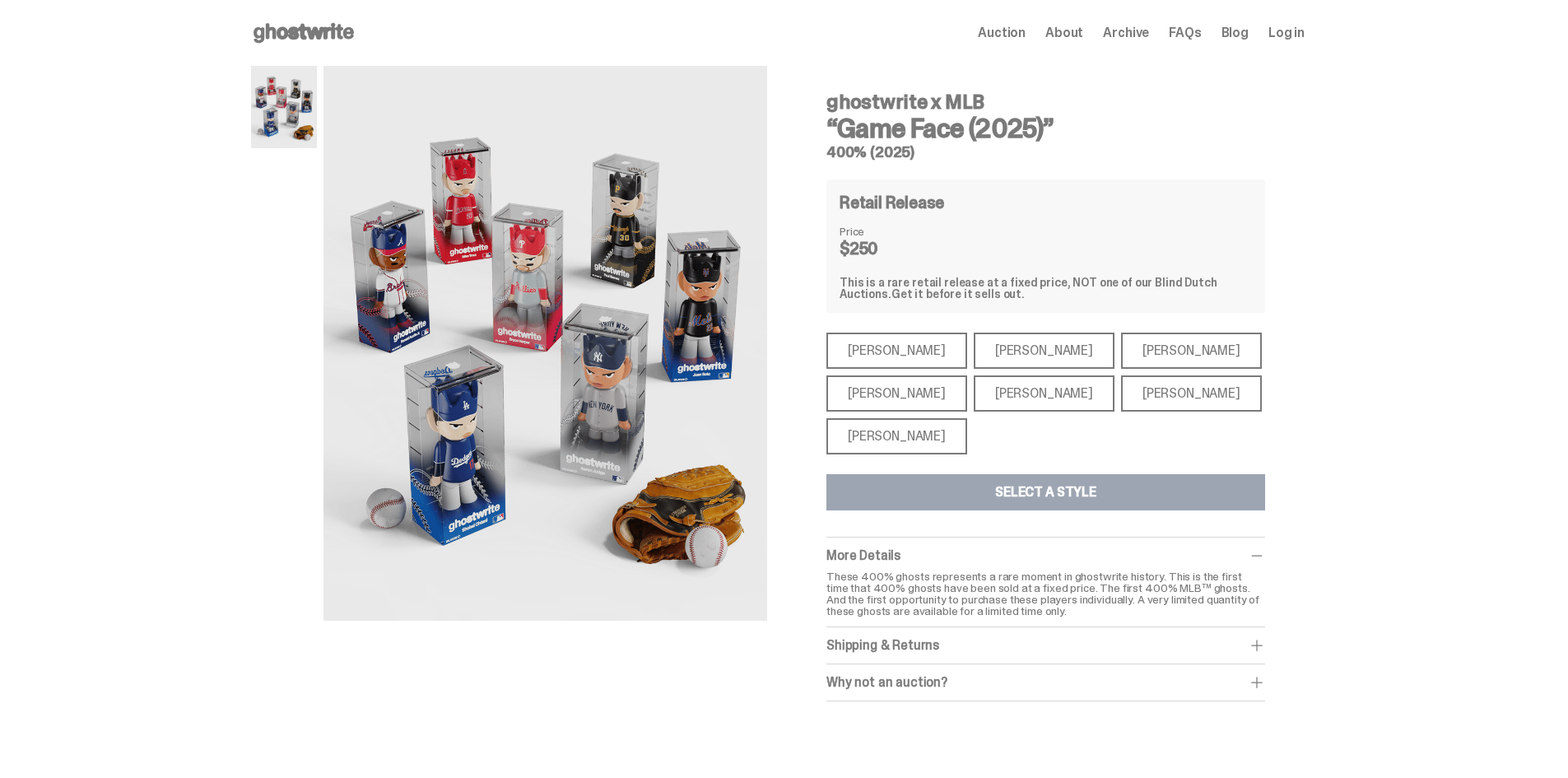
drag, startPoint x: 1297, startPoint y: 598, endPoint x: 1334, endPoint y: 487, distance: 117.0
click at [1334, 487] on div "ghostwrite x MLB “Game Face (2025)” 400% (2025) ghostwrite x MLB “Game Face (20…" at bounding box center [777, 400] width 1555 height 669
click at [1412, 422] on div "ghostwrite x MLB “Game Face (2025)” 400% (2025) ghostwrite x MLB “Game Face (20…" at bounding box center [777, 400] width 1555 height 669
drag, startPoint x: 633, startPoint y: 305, endPoint x: 339, endPoint y: 300, distance: 294.0
click at [340, 300] on img at bounding box center [544, 343] width 444 height 555
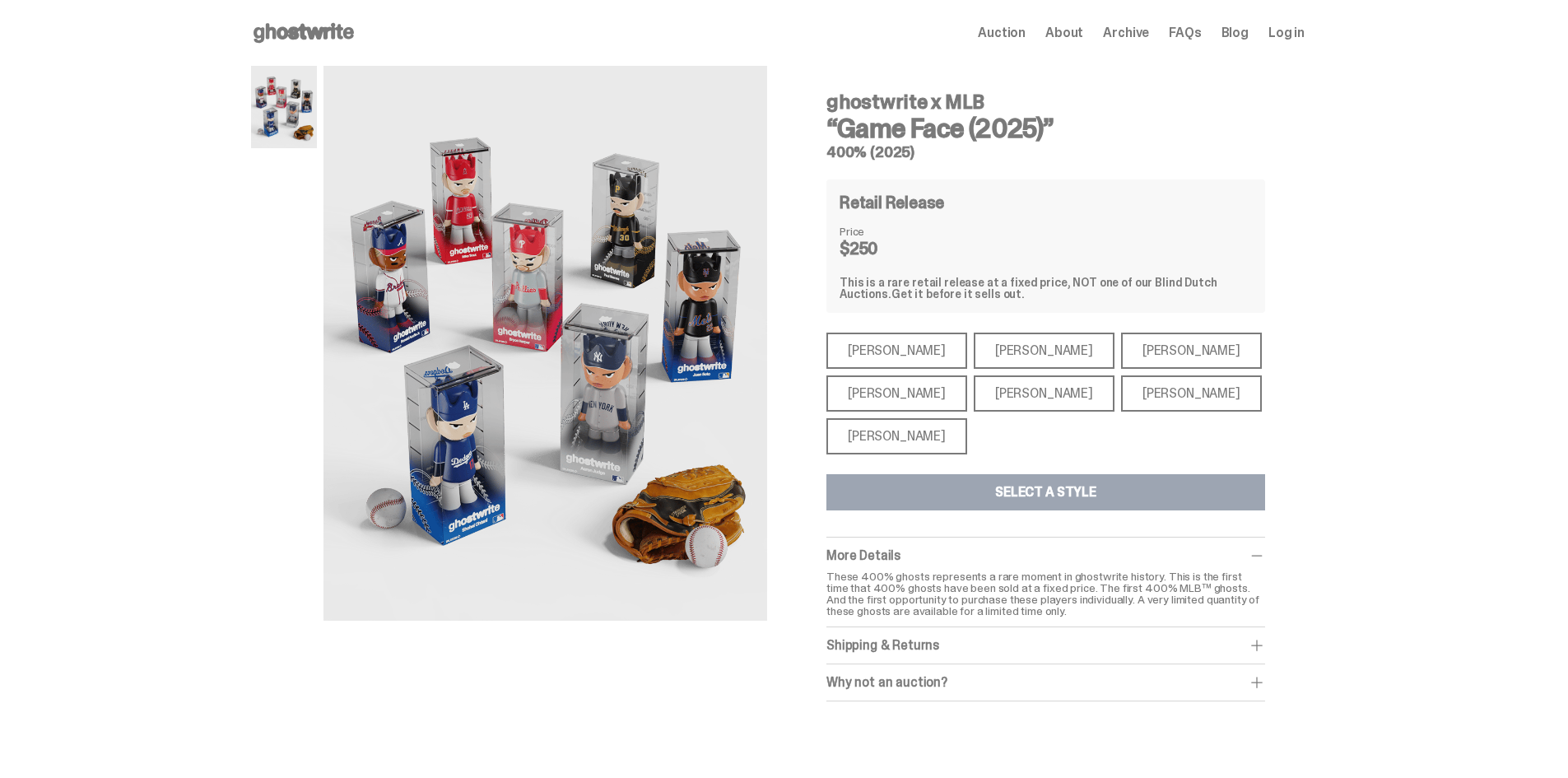
click at [869, 346] on div "Mike Trout" at bounding box center [896, 350] width 140 height 36
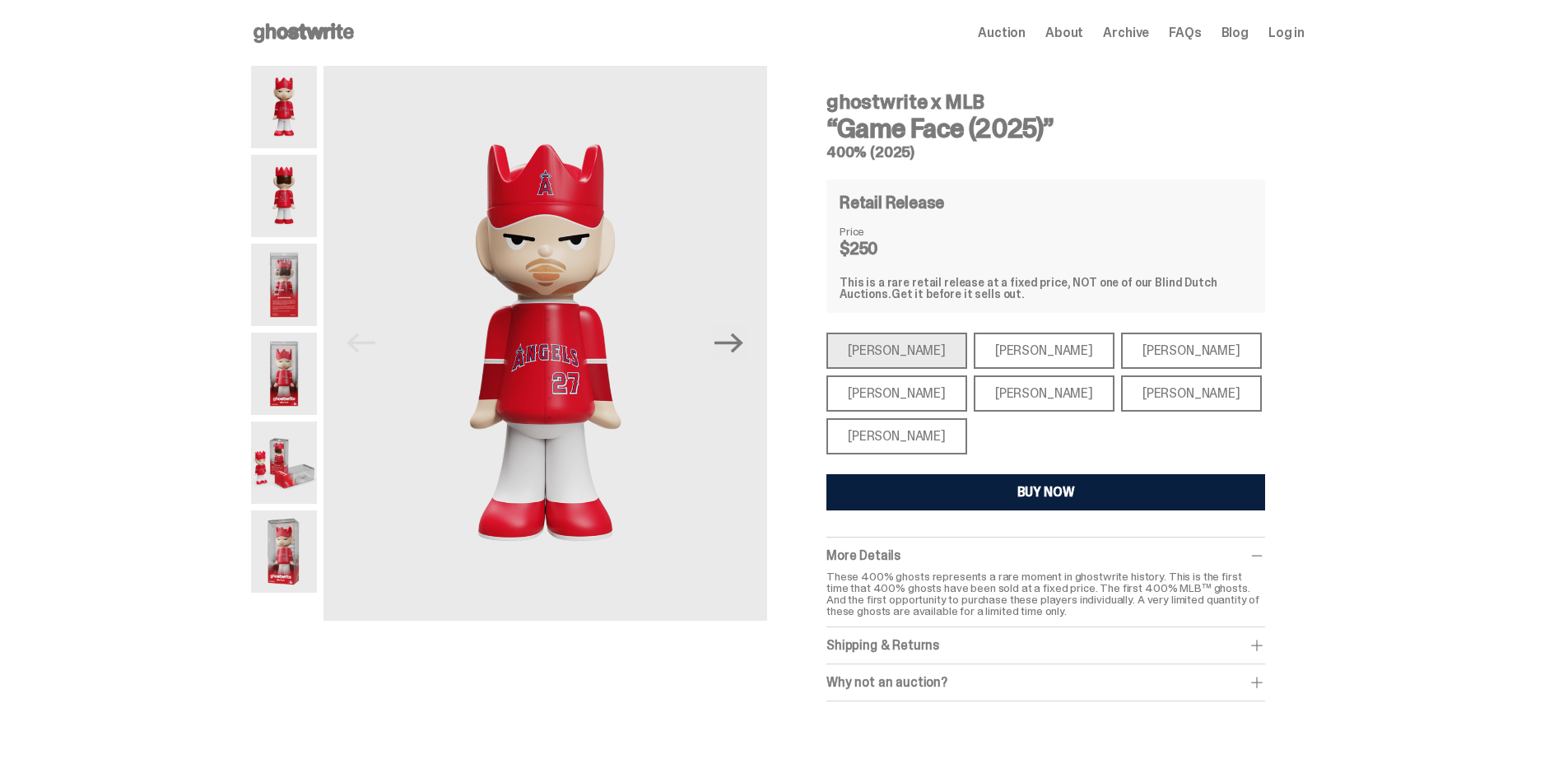
click at [1127, 348] on div "Ronald Acuña Jr." at bounding box center [1190, 350] width 140 height 36
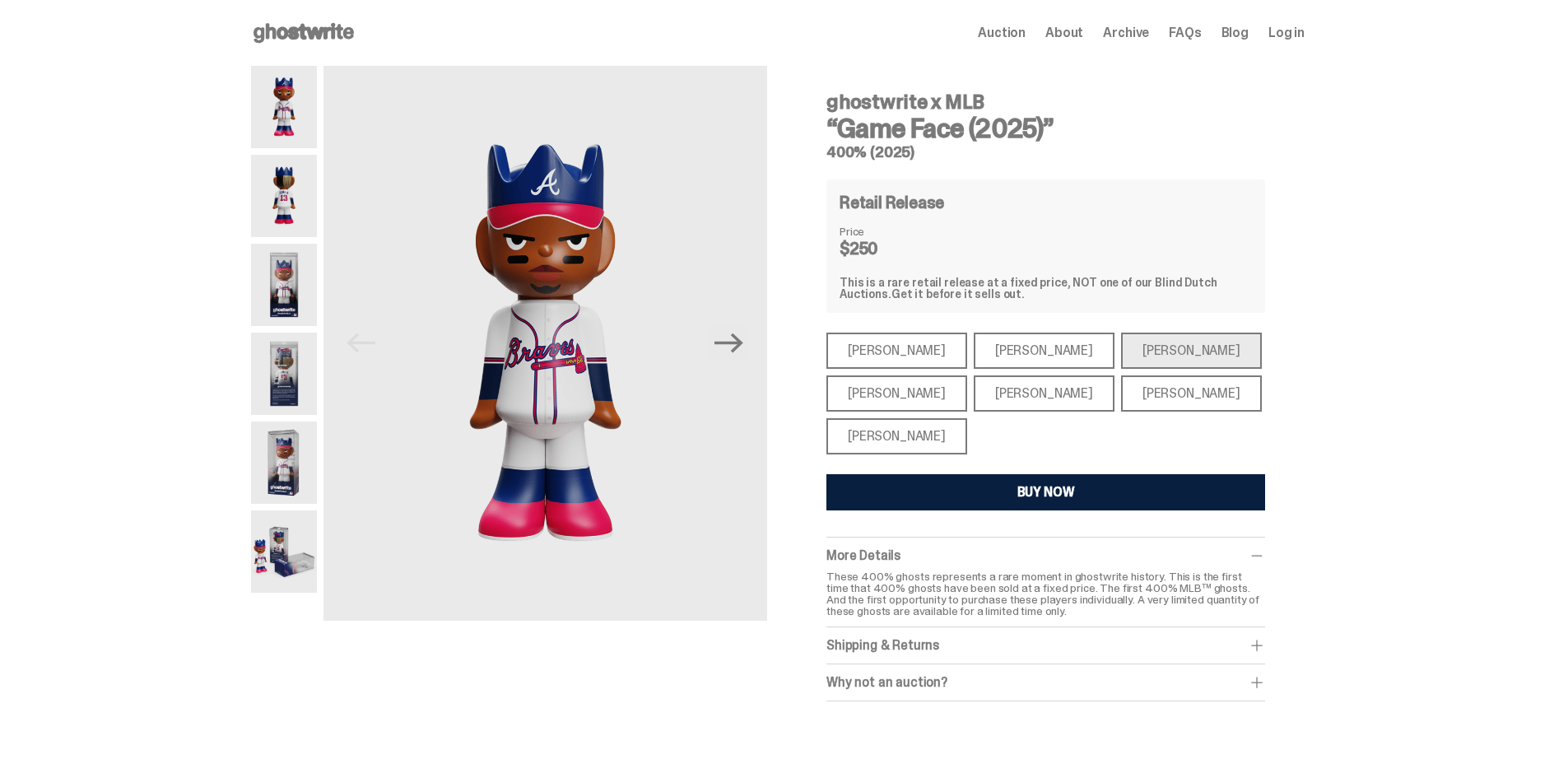
click at [1014, 381] on div "Bryce Harper" at bounding box center [1043, 393] width 140 height 36
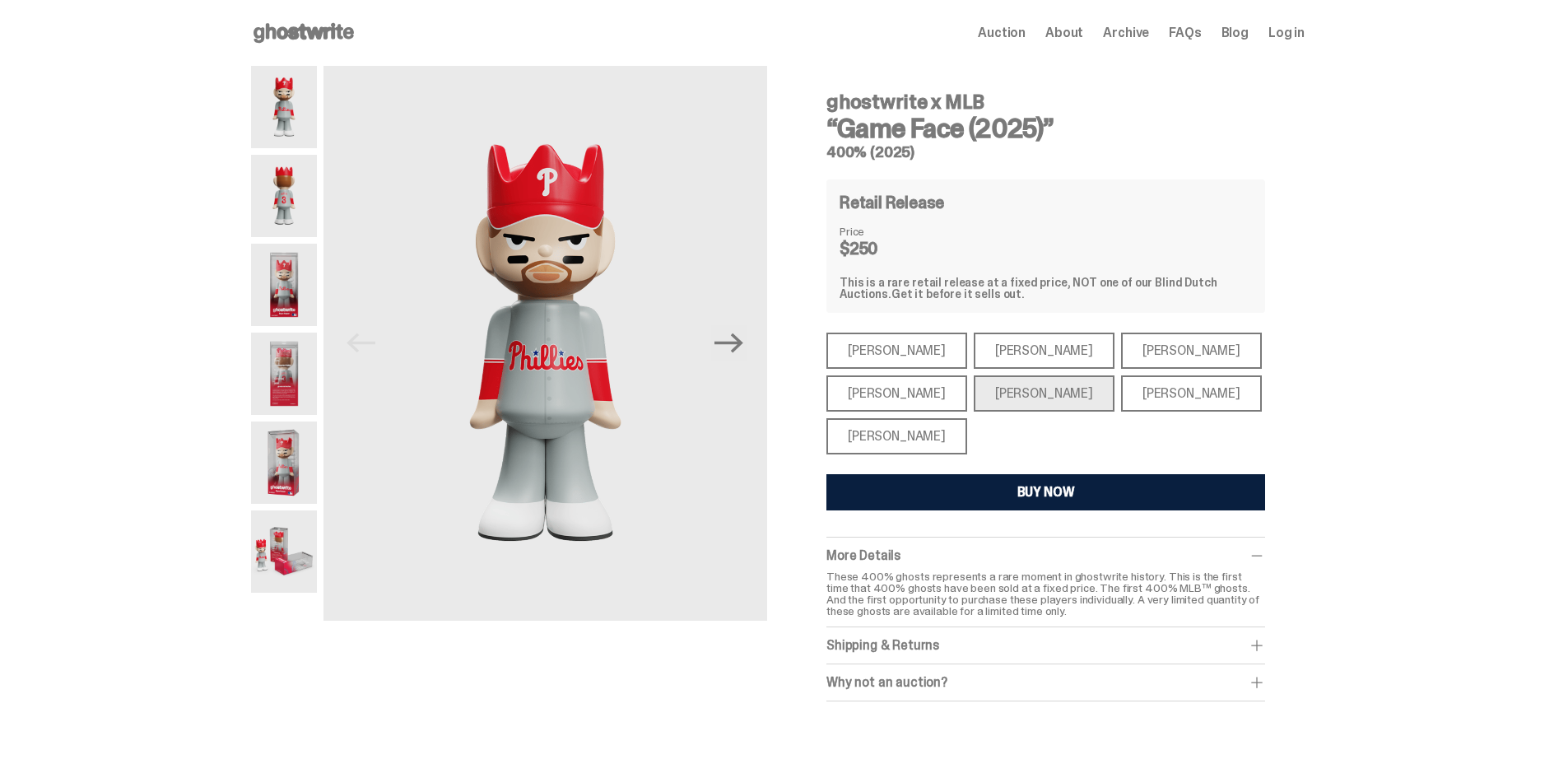
click at [902, 385] on div "Aaron Judge" at bounding box center [896, 393] width 140 height 36
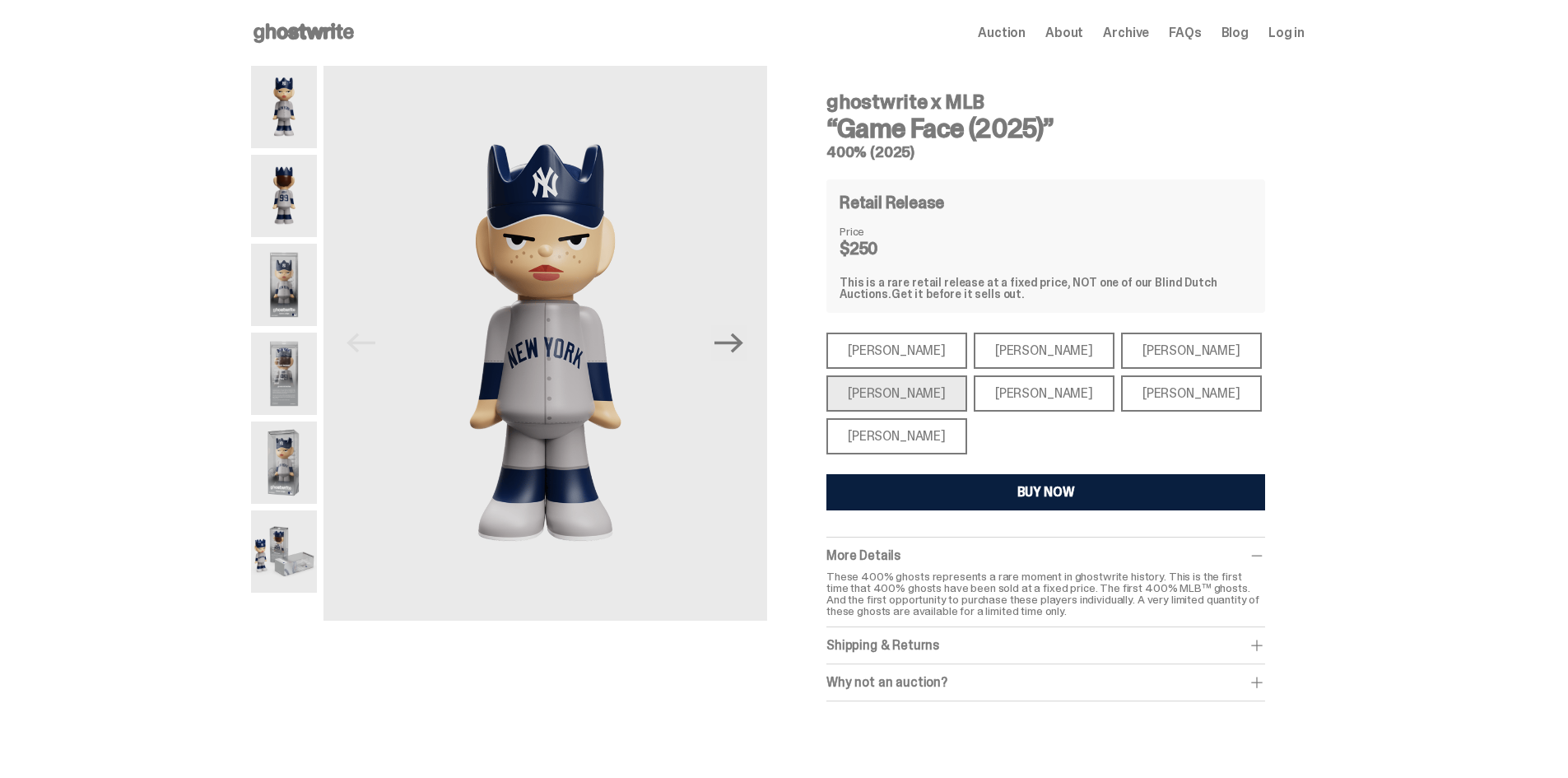
click at [976, 345] on div "Paul Skenes" at bounding box center [1043, 350] width 140 height 36
